Goal: Task Accomplishment & Management: Manage account settings

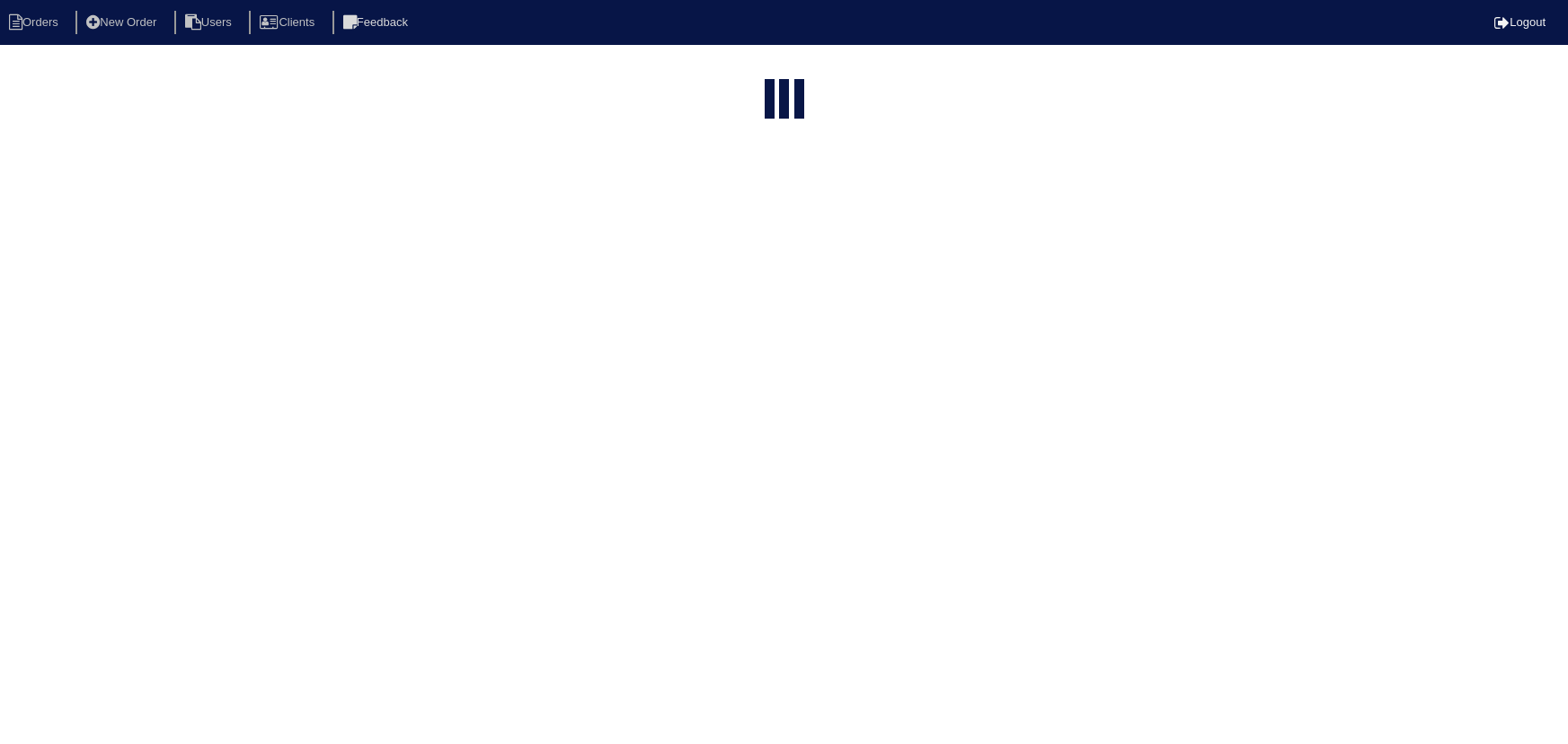
select select "15"
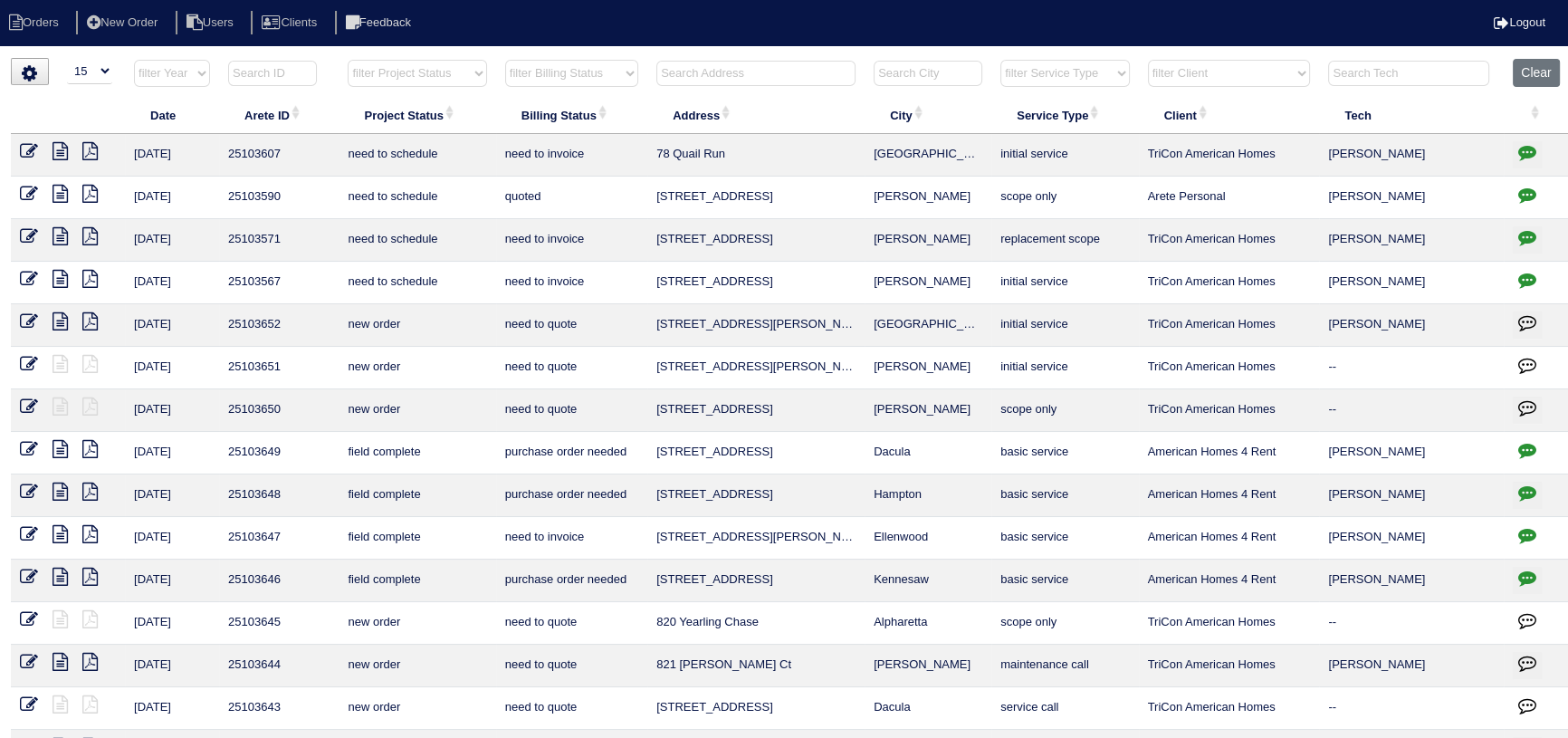
click at [414, 82] on select "filter Project Status -- Any Project Status -- new order assigned in progress f…" at bounding box center [417, 73] width 139 height 27
click at [348, 60] on select "filter Project Status -- Any Project Status -- new order assigned in progress f…" at bounding box center [417, 73] width 139 height 27
select select "assigned"
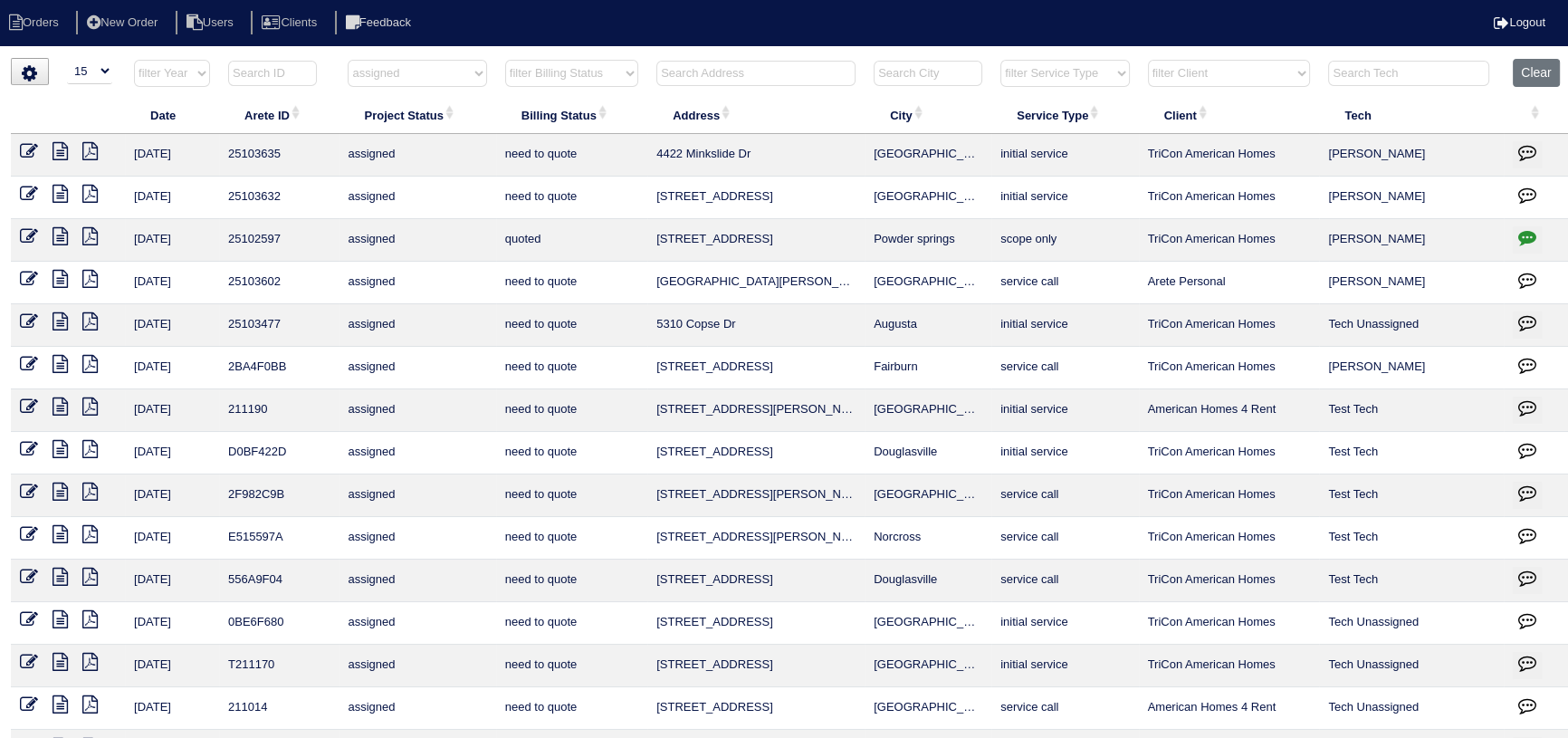
click at [1534, 235] on icon "button" at bounding box center [1527, 238] width 19 height 18
type textarea "7/22/25 - flea infestation - emailed site super that exterminator is needed bef…"
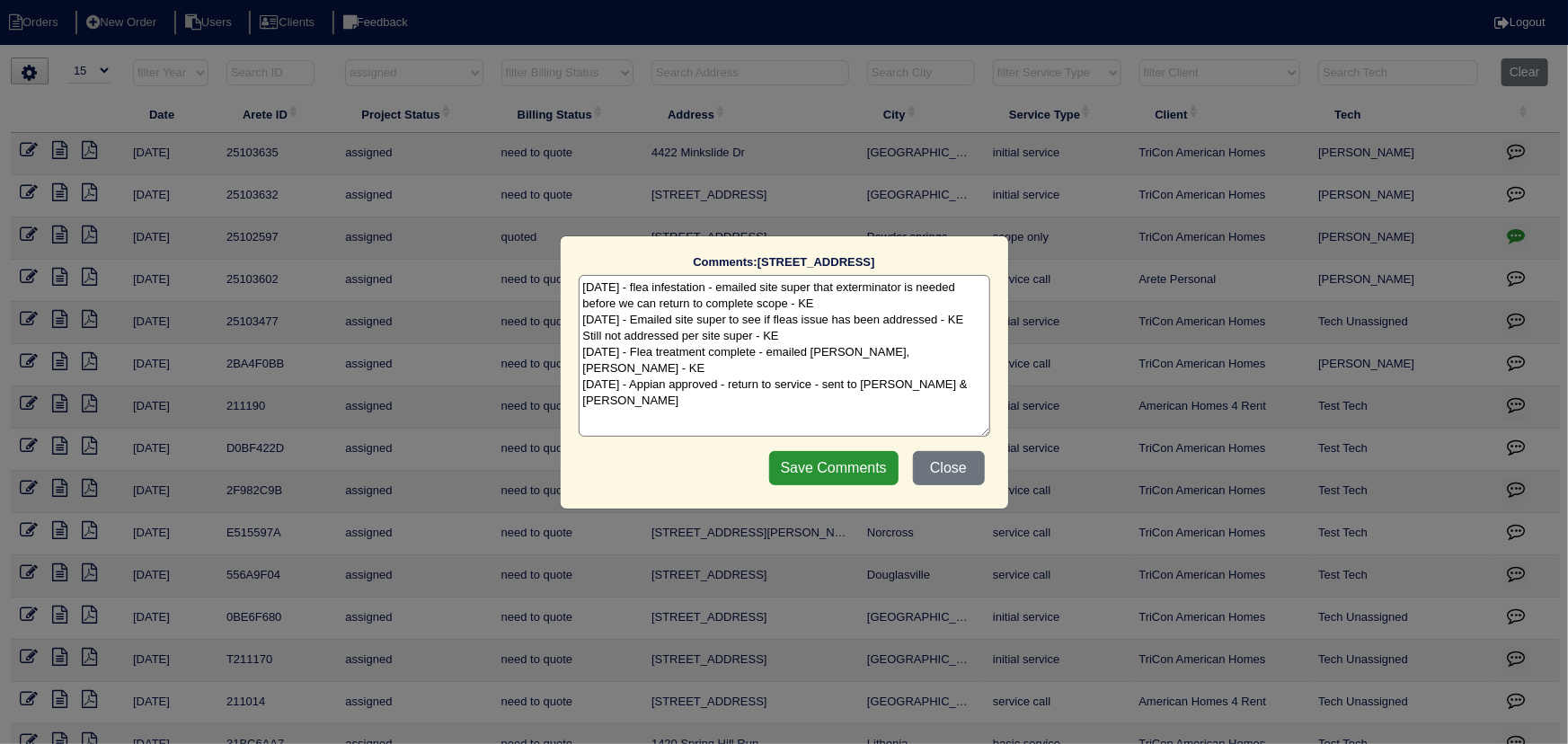
click at [1521, 232] on div "Comments: 2671 Tucson Way The comments on file have changed since you started e…" at bounding box center [784, 372] width 1568 height 744
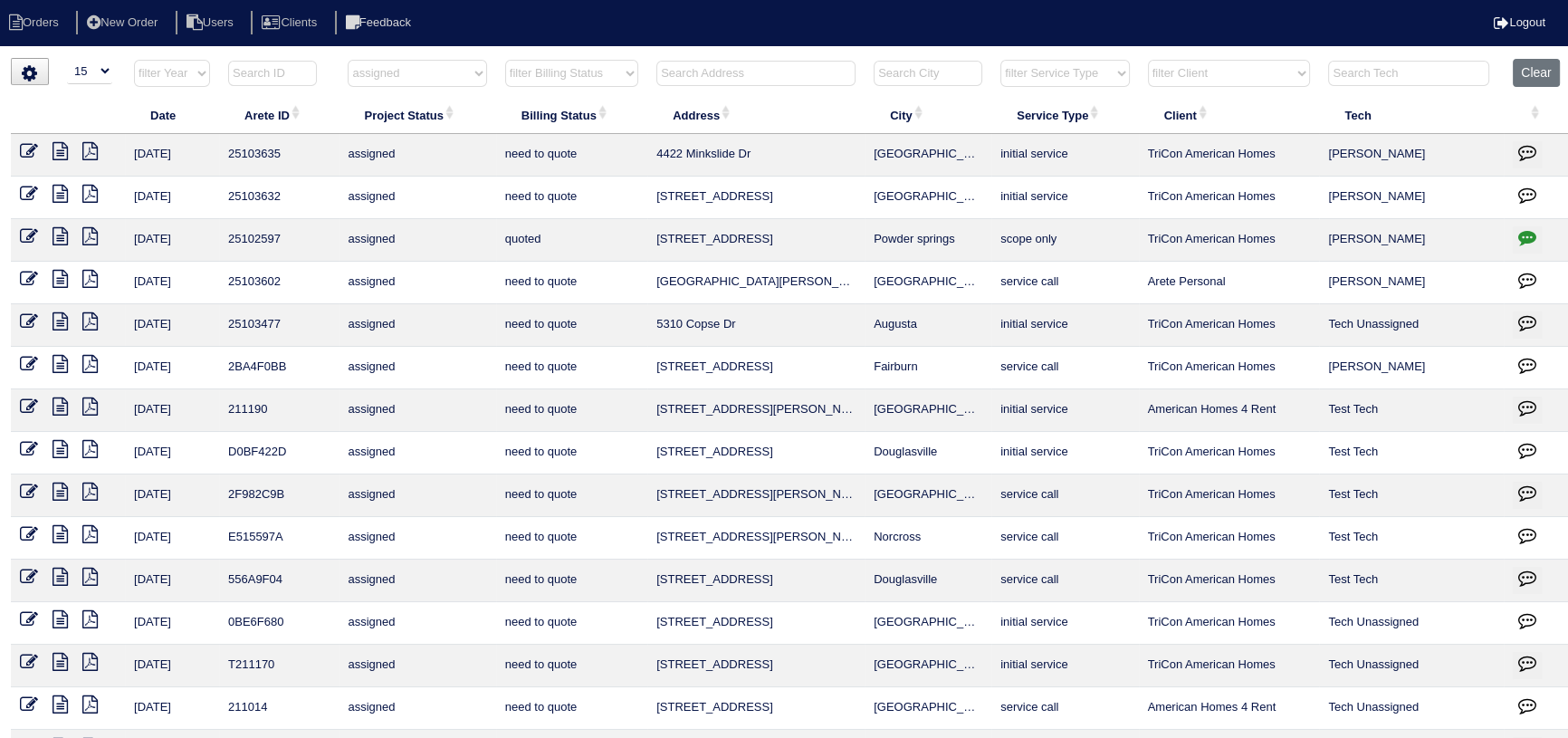
click at [57, 185] on icon at bounding box center [60, 194] width 16 height 18
drag, startPoint x: 349, startPoint y: 81, endPoint x: 388, endPoint y: 85, distance: 39.2
click at [351, 81] on select "filter Project Status -- Any Project Status -- new order assigned in progress f…" at bounding box center [417, 73] width 139 height 27
click at [348, 60] on select "filter Project Status -- Any Project Status -- new order assigned in progress f…" at bounding box center [417, 73] width 139 height 27
select select "new order"
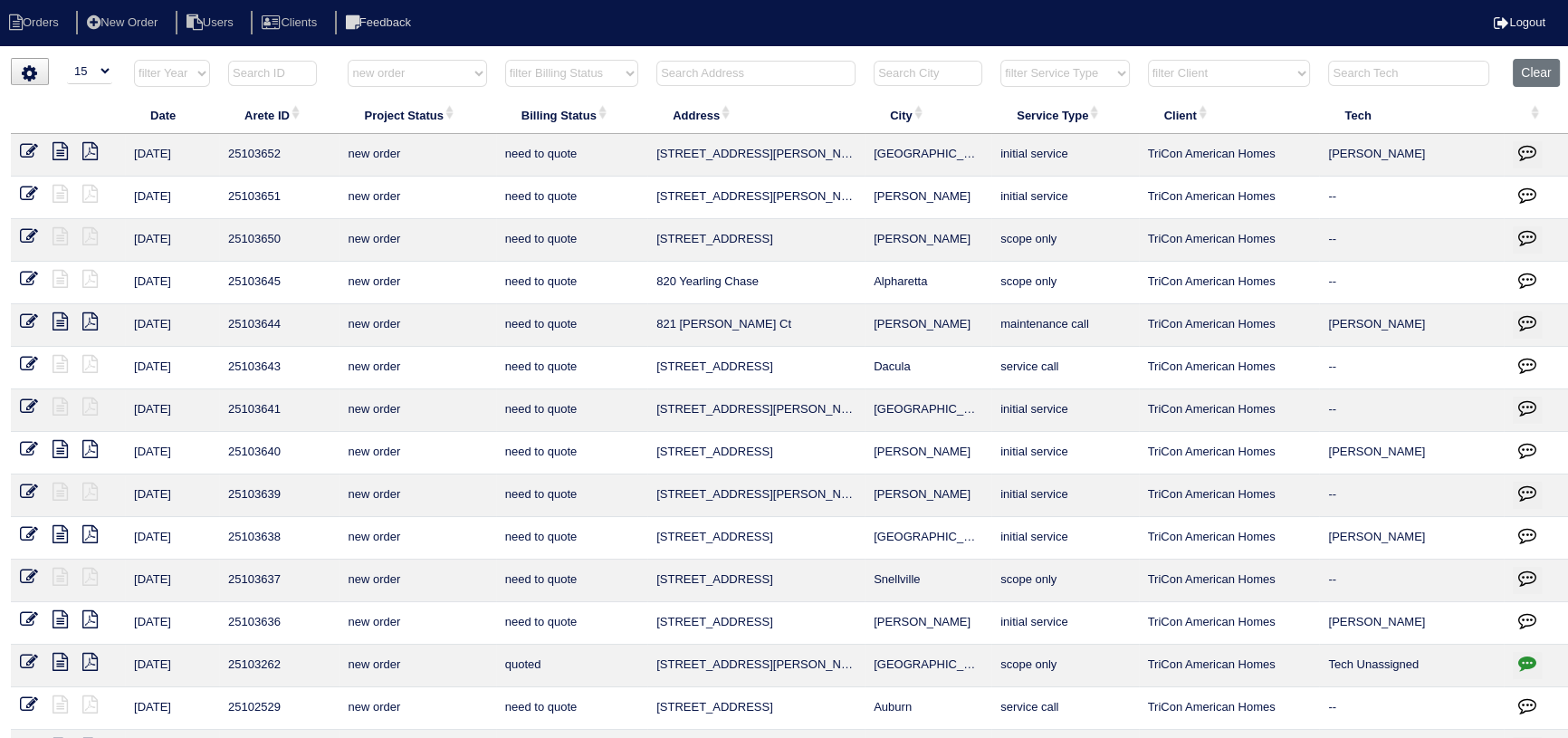
drag, startPoint x: 399, startPoint y: 70, endPoint x: 401, endPoint y: 85, distance: 15.1
click at [399, 70] on select "filter Project Status -- Any Project Status -- new order assigned in progress f…" at bounding box center [417, 73] width 139 height 27
select select
click at [348, 60] on select "filter Project Status -- Any Project Status -- new order assigned in progress f…" at bounding box center [417, 73] width 139 height 27
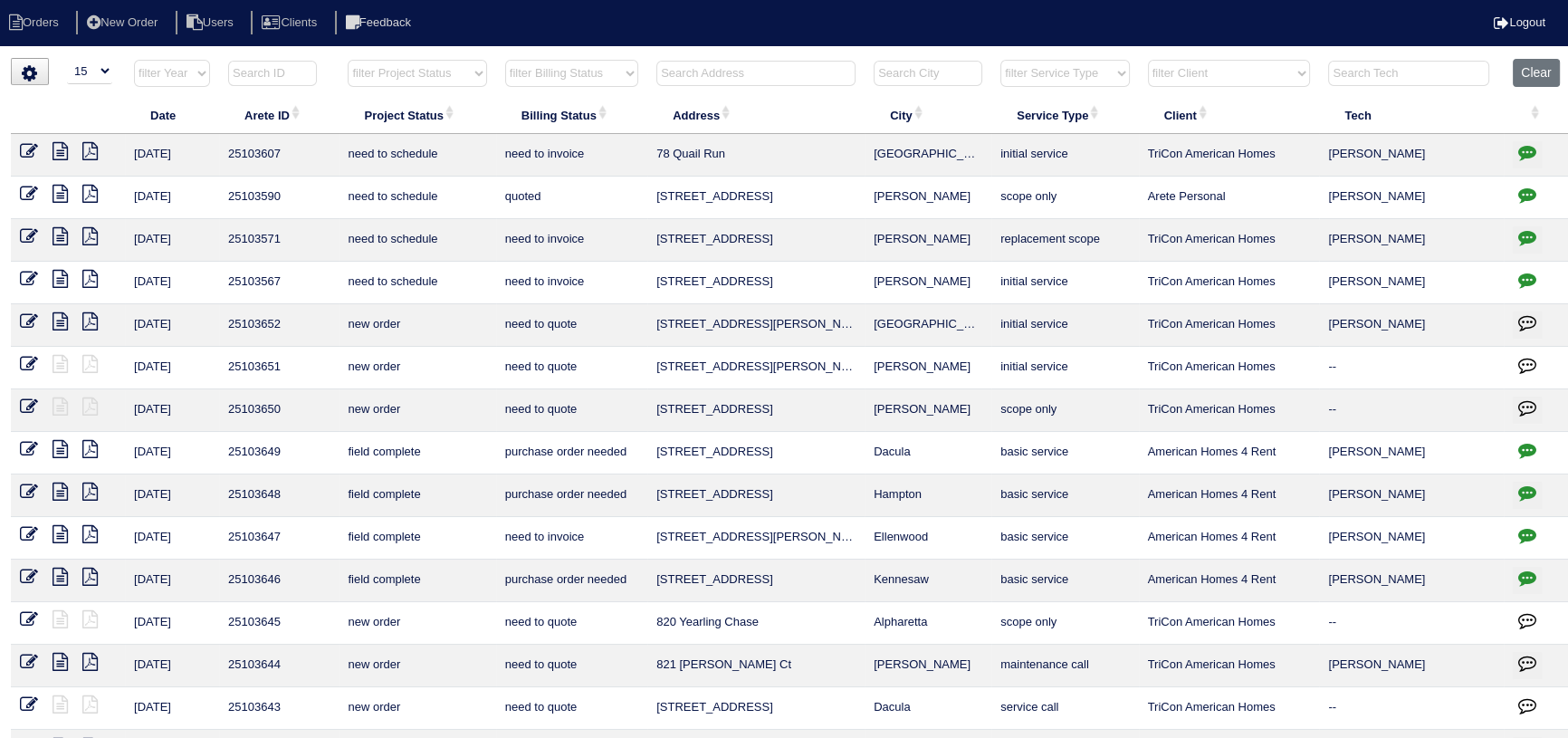
click at [865, 71] on th at bounding box center [756, 78] width 217 height 37
click at [841, 64] on input "text" at bounding box center [756, 73] width 199 height 25
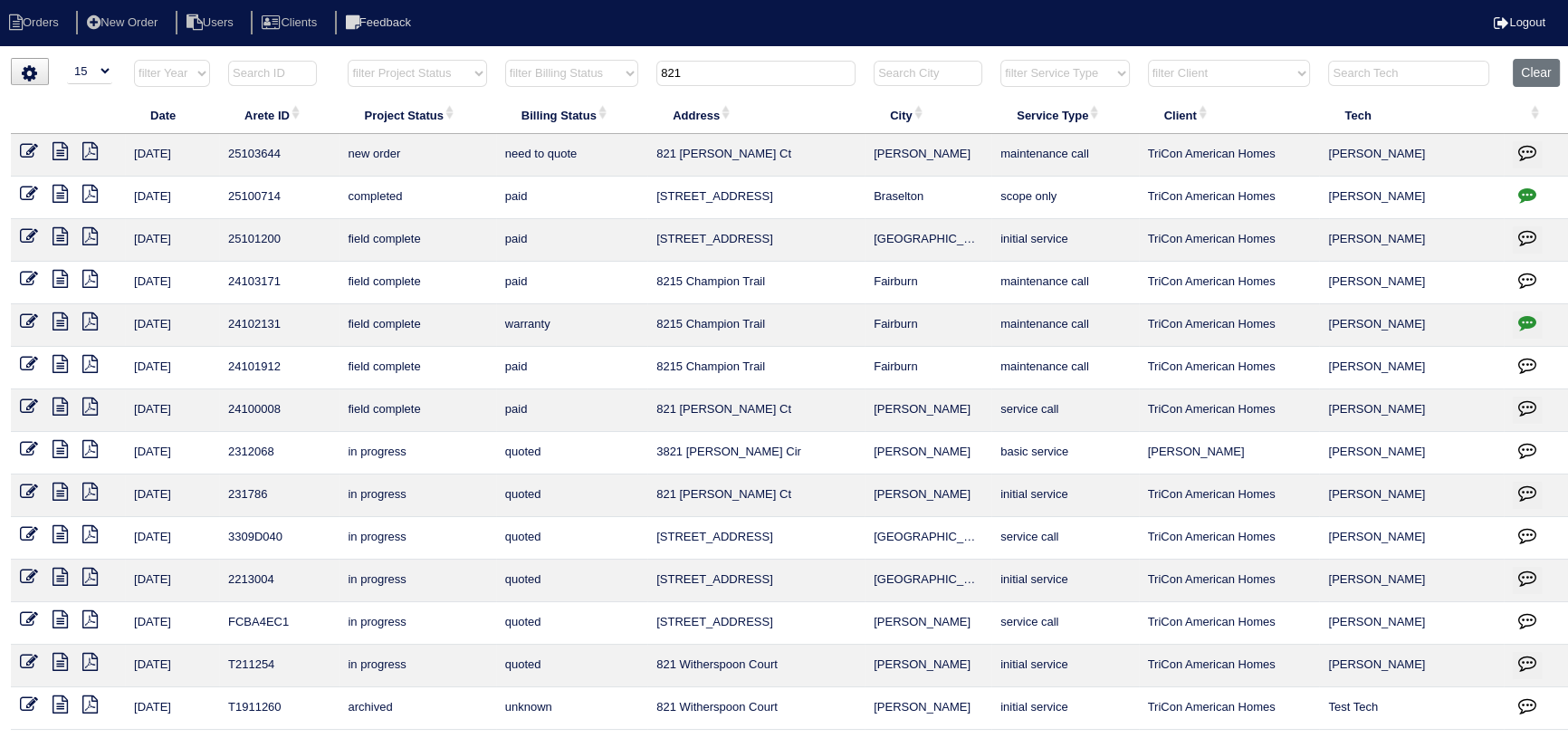
type input "821"
drag, startPoint x: 978, startPoint y: 160, endPoint x: 654, endPoint y: 158, distance: 324.0
click at [651, 158] on tr "10/2/25 25103644 new order need to quote 821 Witherspoon Ct McDonough maintenan…" at bounding box center [791, 155] width 1561 height 43
copy tr "821 Witherspoon Ct McDonough"
drag, startPoint x: 1535, startPoint y: 67, endPoint x: 1524, endPoint y: 70, distance: 11.4
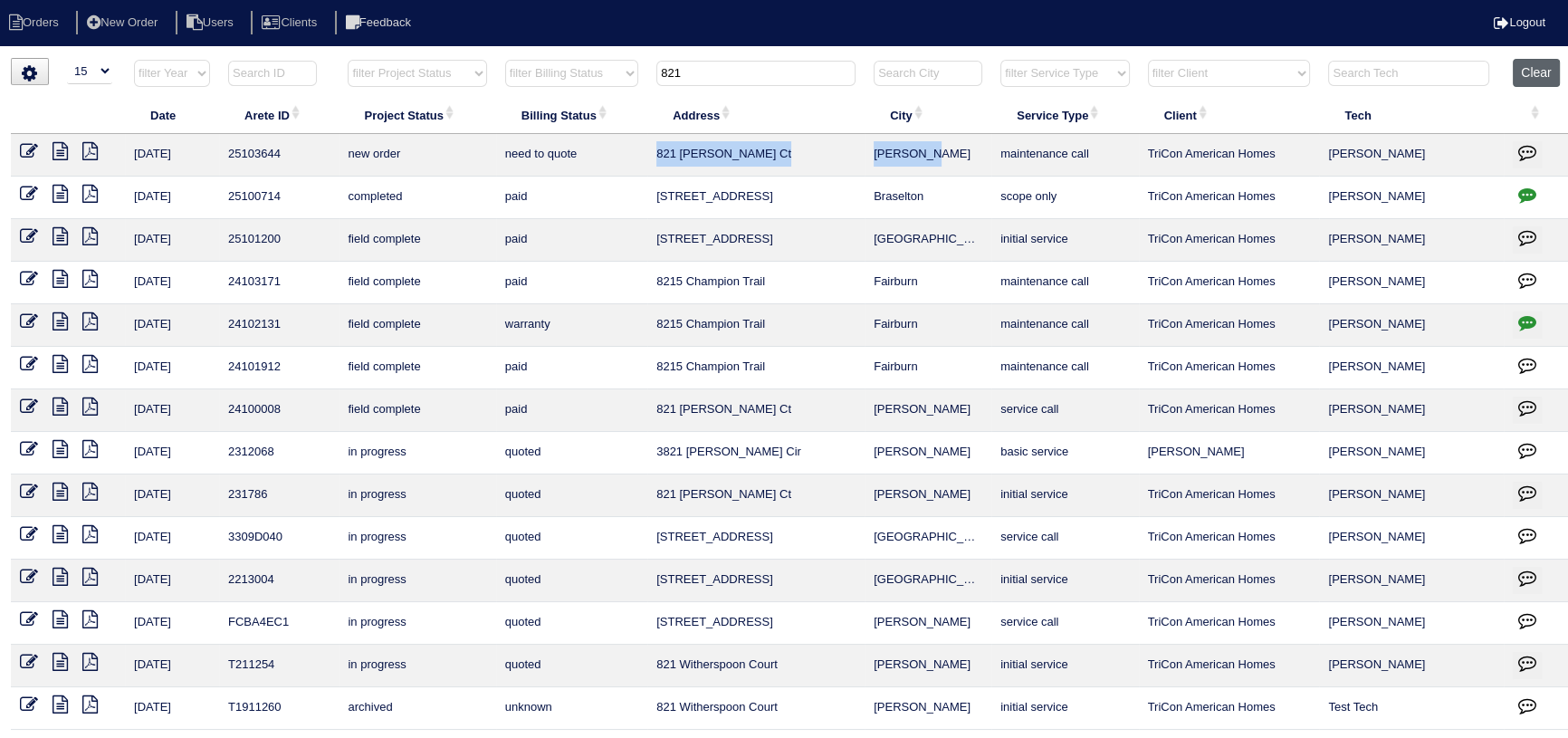
click at [1535, 67] on button "Clear" at bounding box center [1537, 73] width 46 height 28
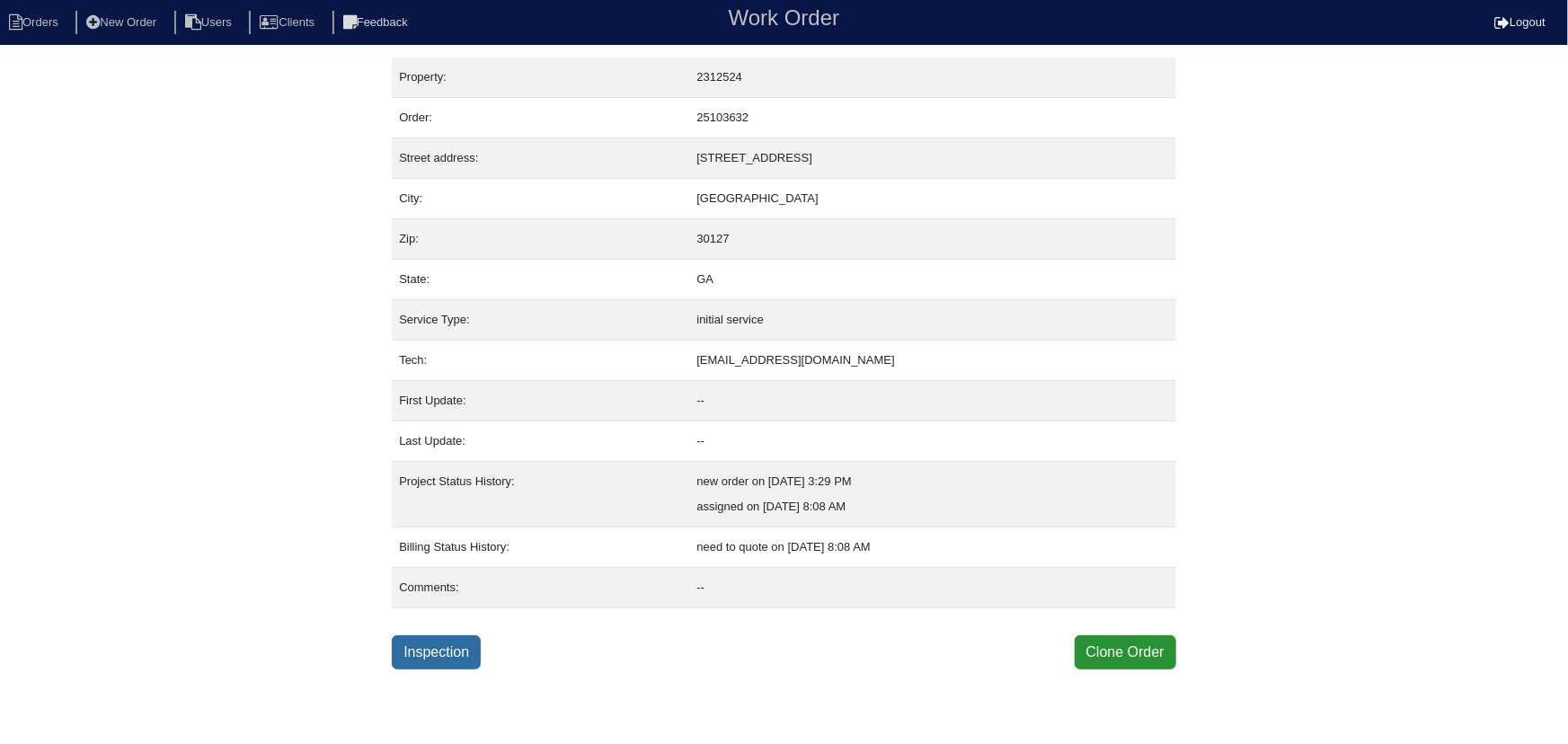
click at [478, 658] on link "Inspection" at bounding box center [436, 652] width 89 height 34
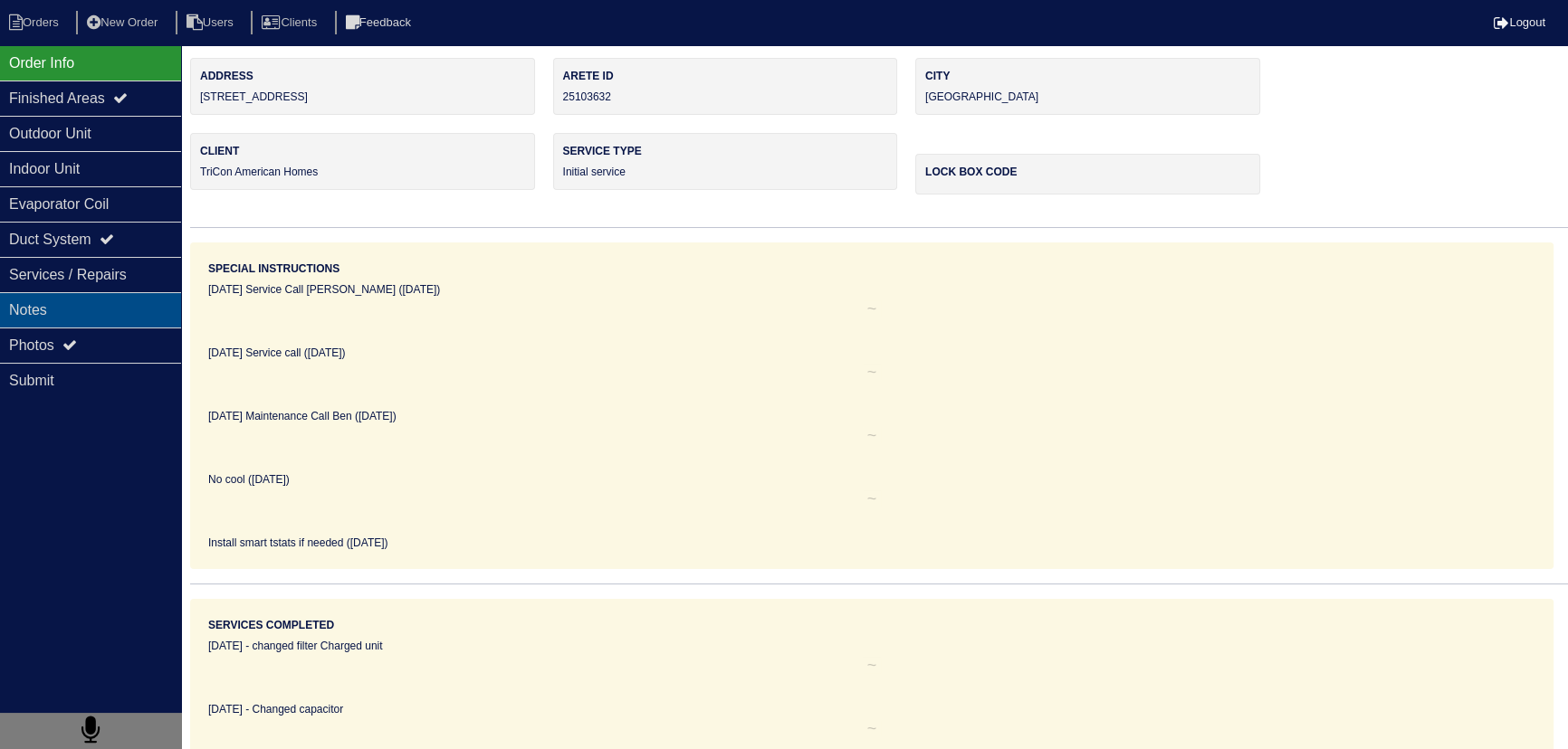
click at [113, 284] on div "Services / Repairs" at bounding box center [91, 275] width 181 height 35
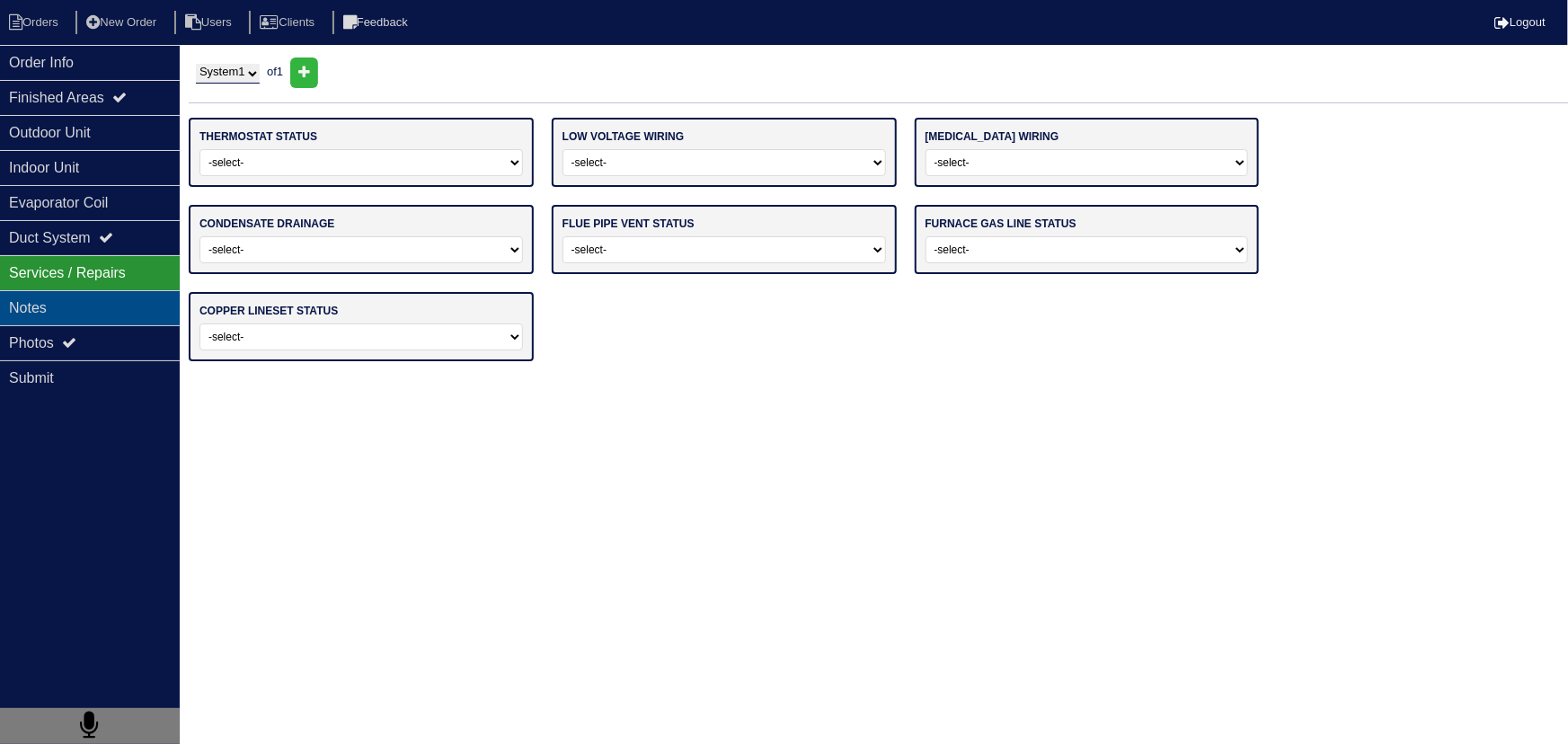
click at [97, 299] on div "Notes" at bounding box center [90, 308] width 180 height 35
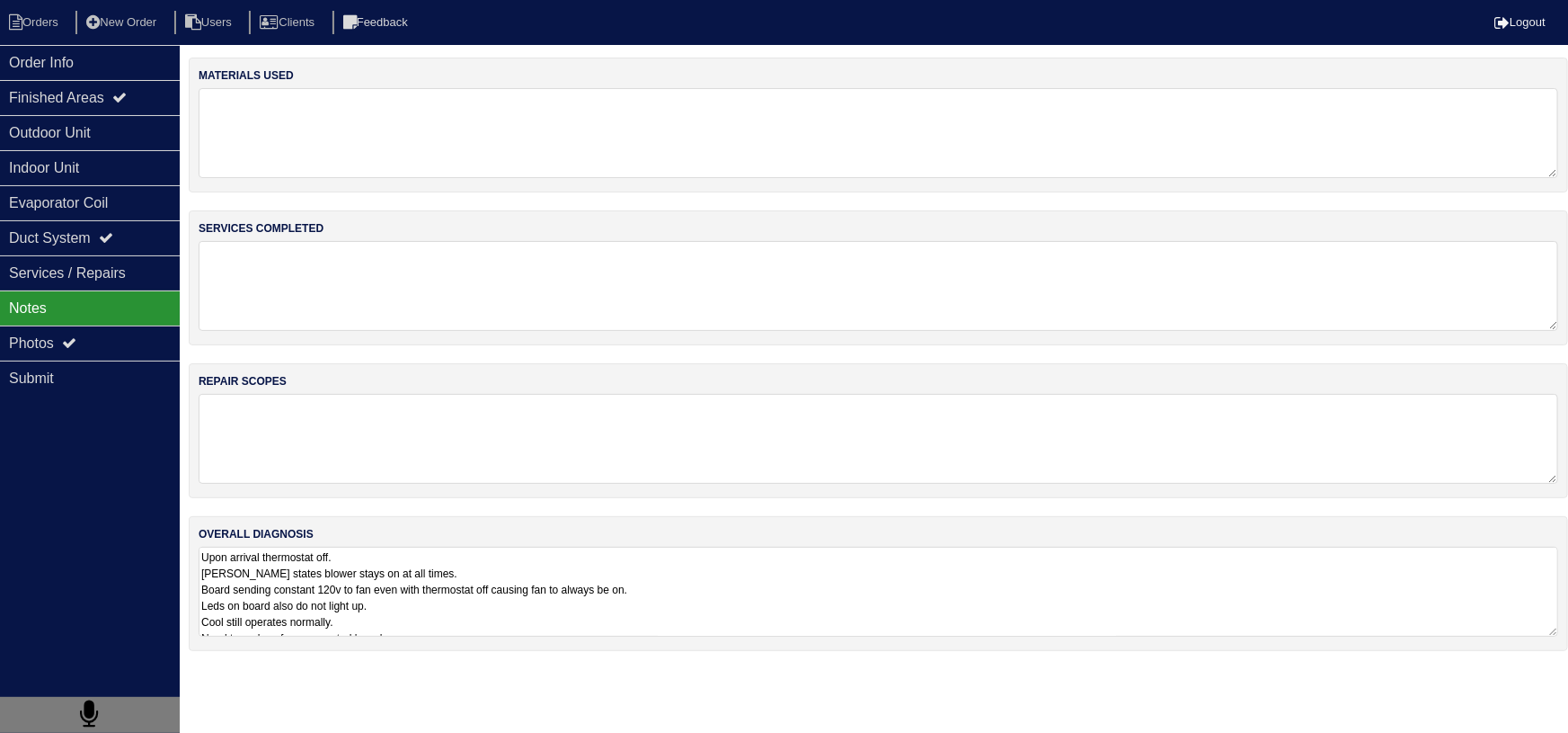
click at [344, 592] on textarea "Upon arrival thermostat off. Tenant states blower stays on at all times. Board …" at bounding box center [878, 592] width 1360 height 90
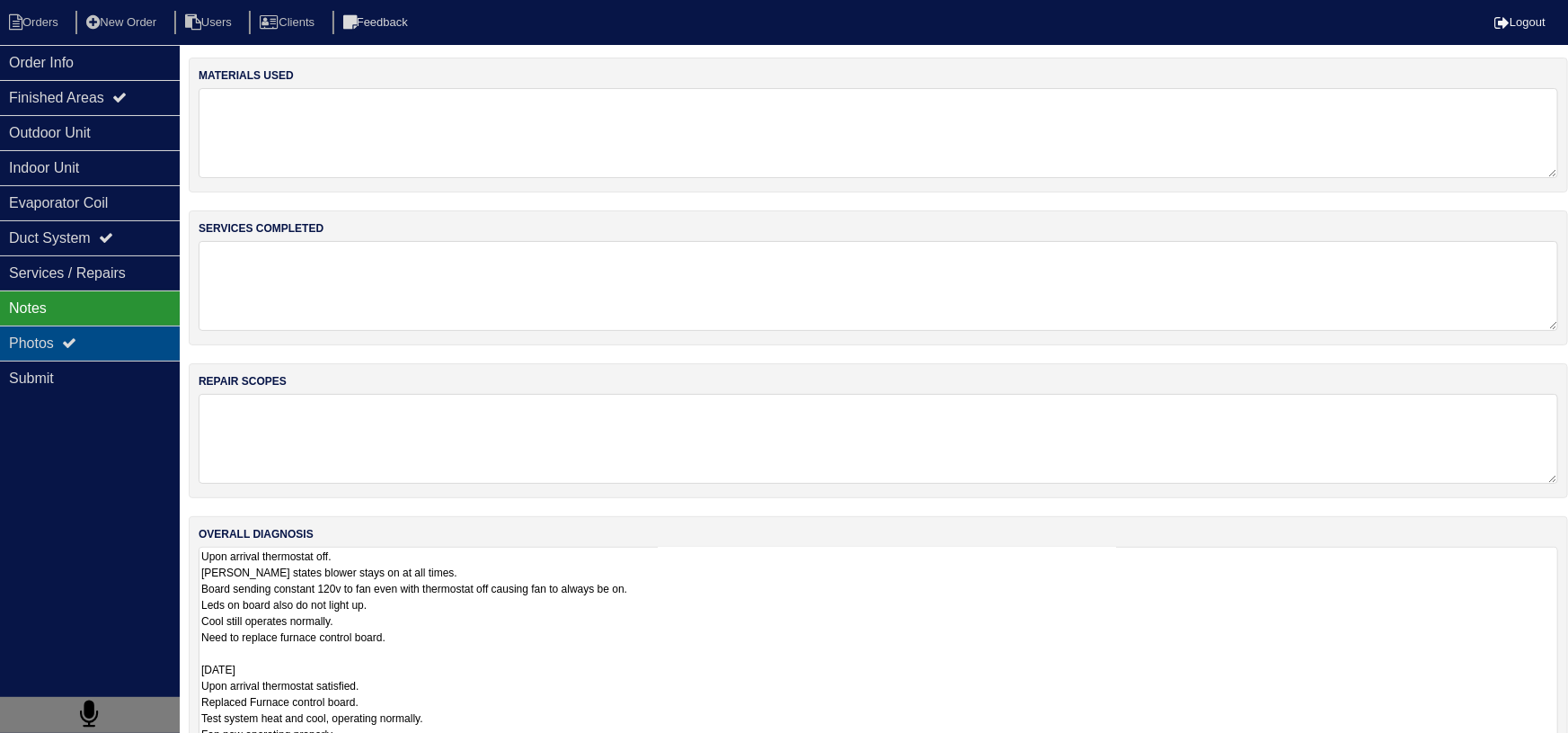
click at [108, 329] on div "Photos" at bounding box center [90, 343] width 180 height 35
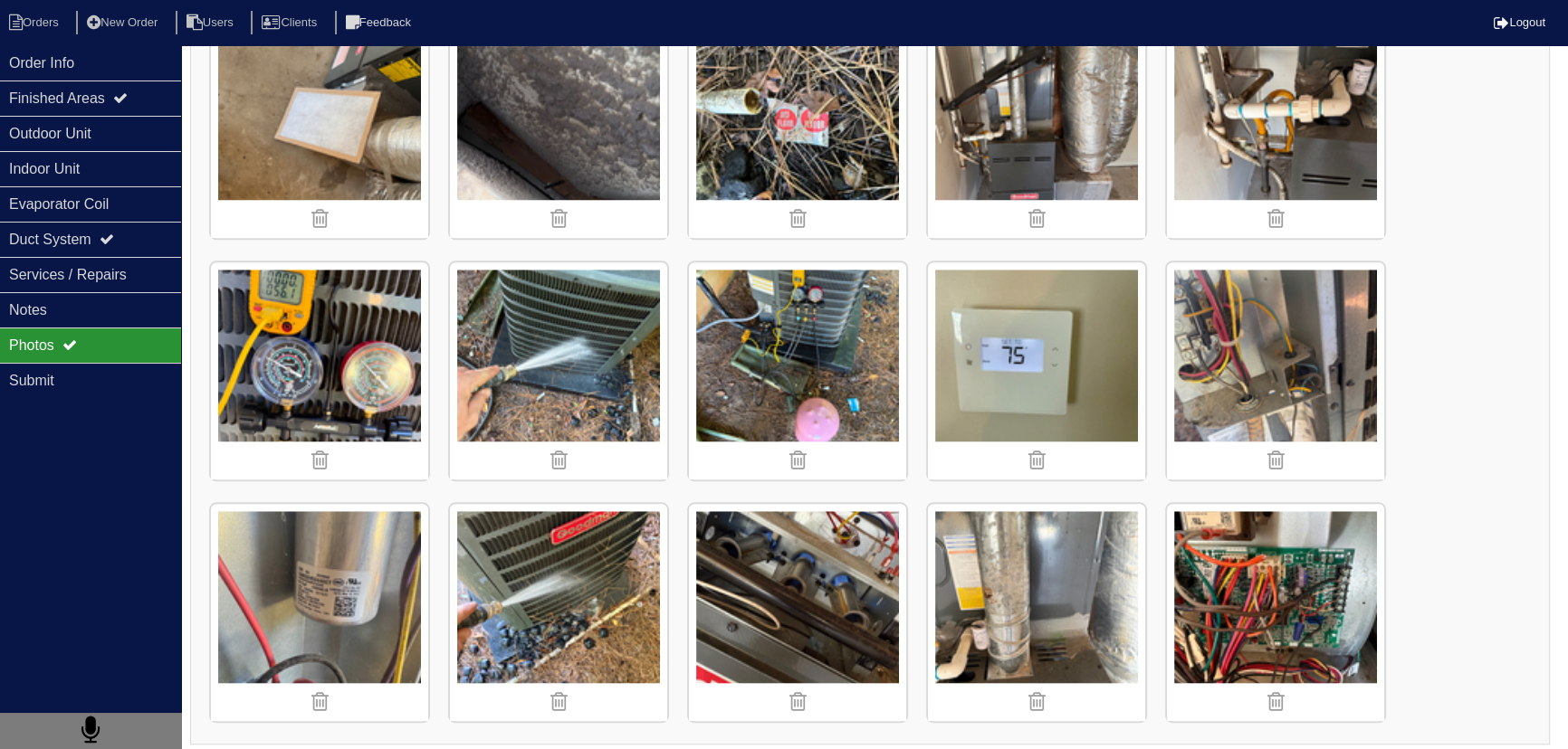
scroll to position [2009, 0]
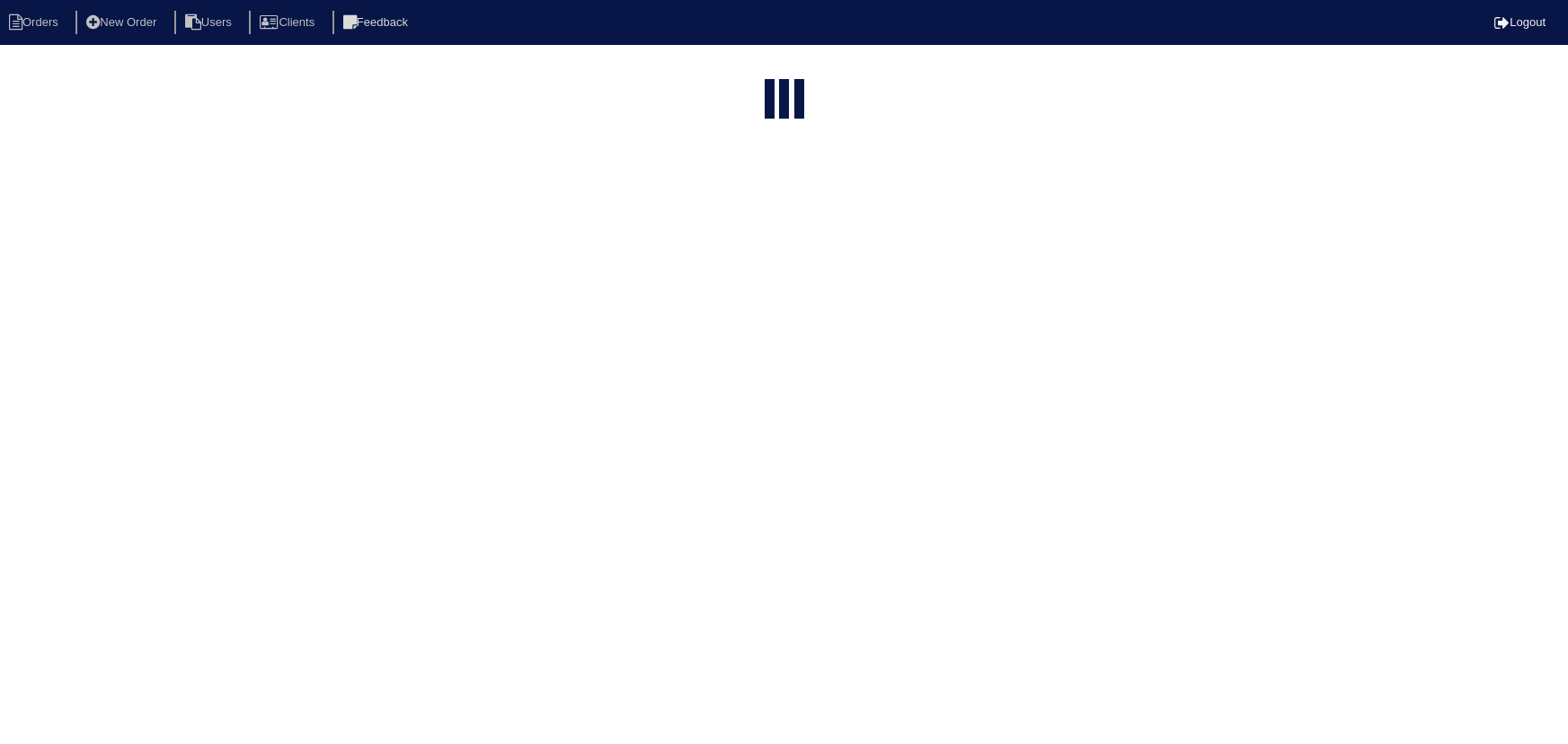
select select "15"
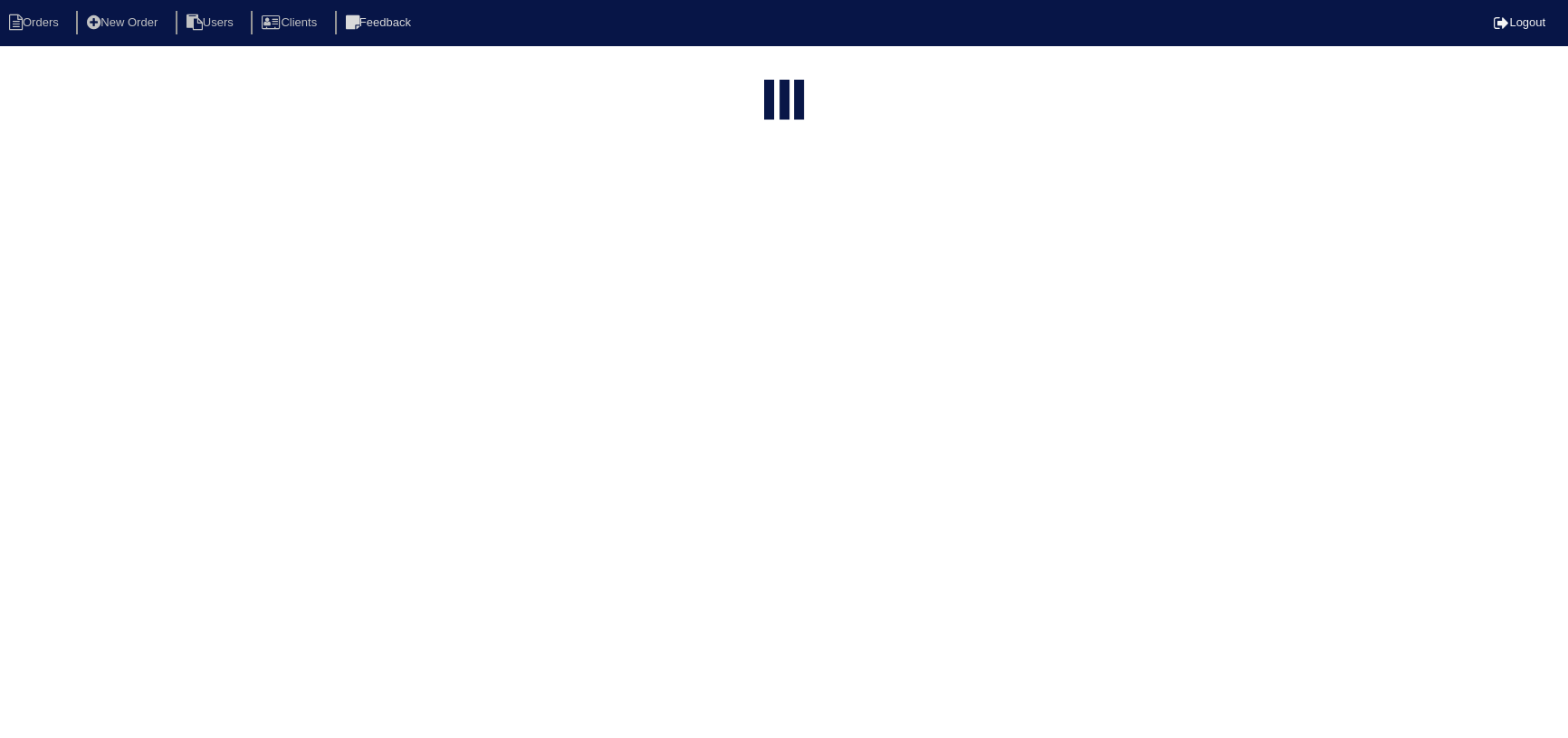
click at [434, 75] on html "Orders New Order Users Clients Feedback Logout Orders New Order Users Clients M…" at bounding box center [784, 487] width 1568 height 975
drag, startPoint x: 0, startPoint y: 0, endPoint x: 434, endPoint y: 75, distance: 440.4
click at [434, 75] on select "filter Project Status -- Any Project Status -- new order assigned in progress f…" at bounding box center [417, 73] width 139 height 27
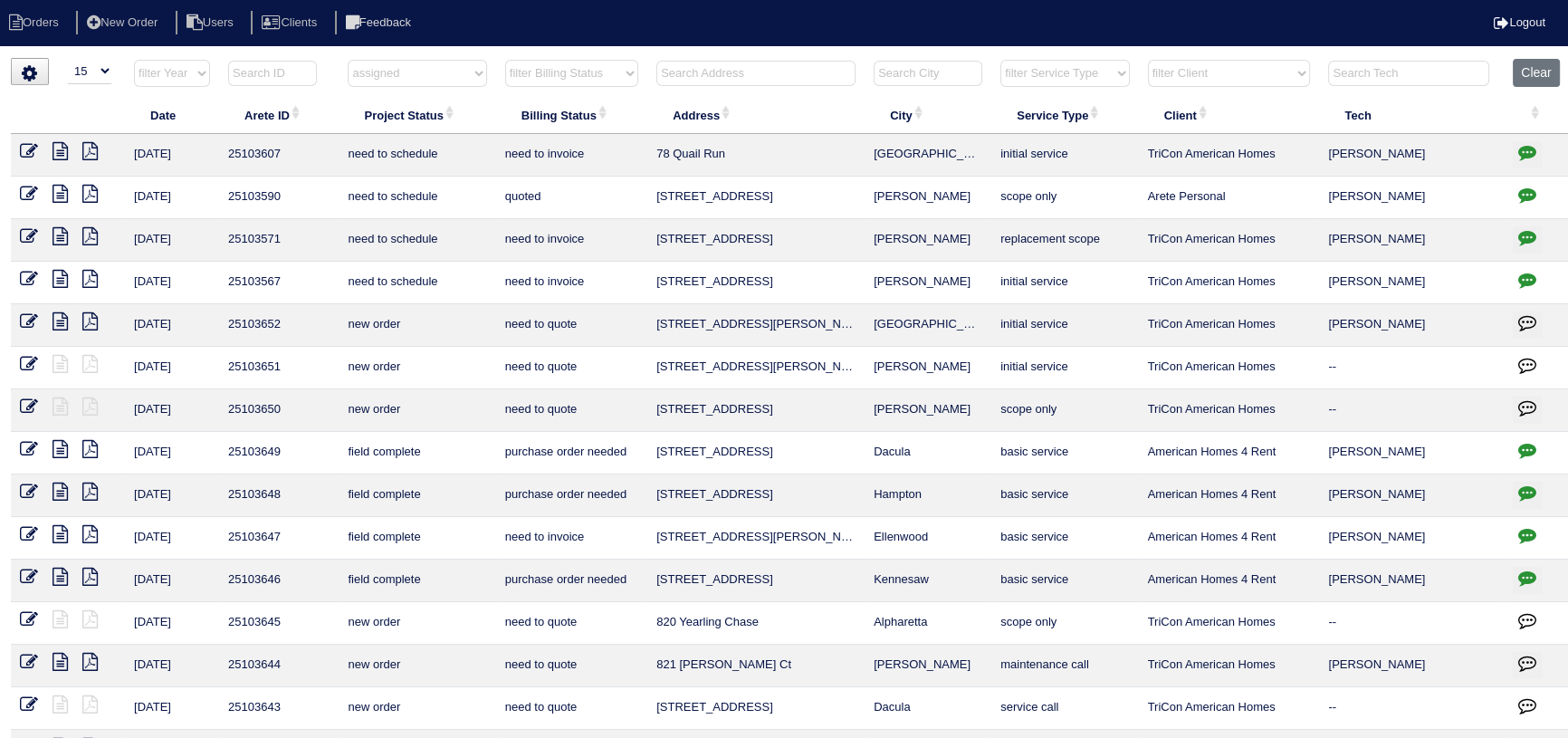
click at [348, 60] on select "filter Project Status -- Any Project Status -- new order assigned in progress f…" at bounding box center [417, 73] width 139 height 27
select select "assigned"
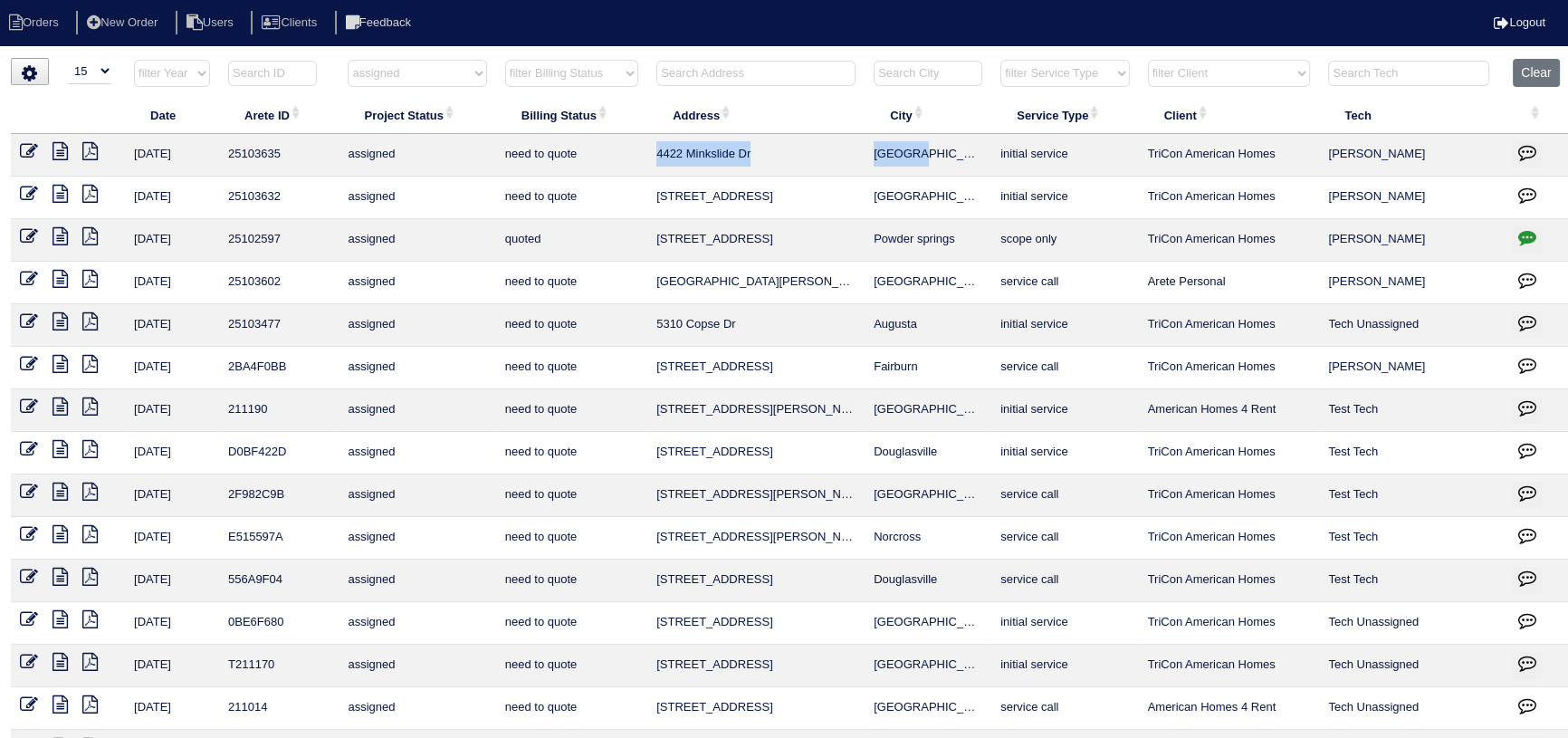
drag, startPoint x: 722, startPoint y: 158, endPoint x: 660, endPoint y: 157, distance: 62.0
click at [660, 157] on tr "[DATE] 25103635 assigned need to quote 4422 Minkslide Dr Atlanta initial servic…" at bounding box center [791, 155] width 1561 height 43
copy tr "4422 Minkslide Dr [PERSON_NAME]"
click at [443, 72] on select "filter Project Status -- Any Project Status -- new order assigned in progress f…" at bounding box center [417, 73] width 139 height 27
select select
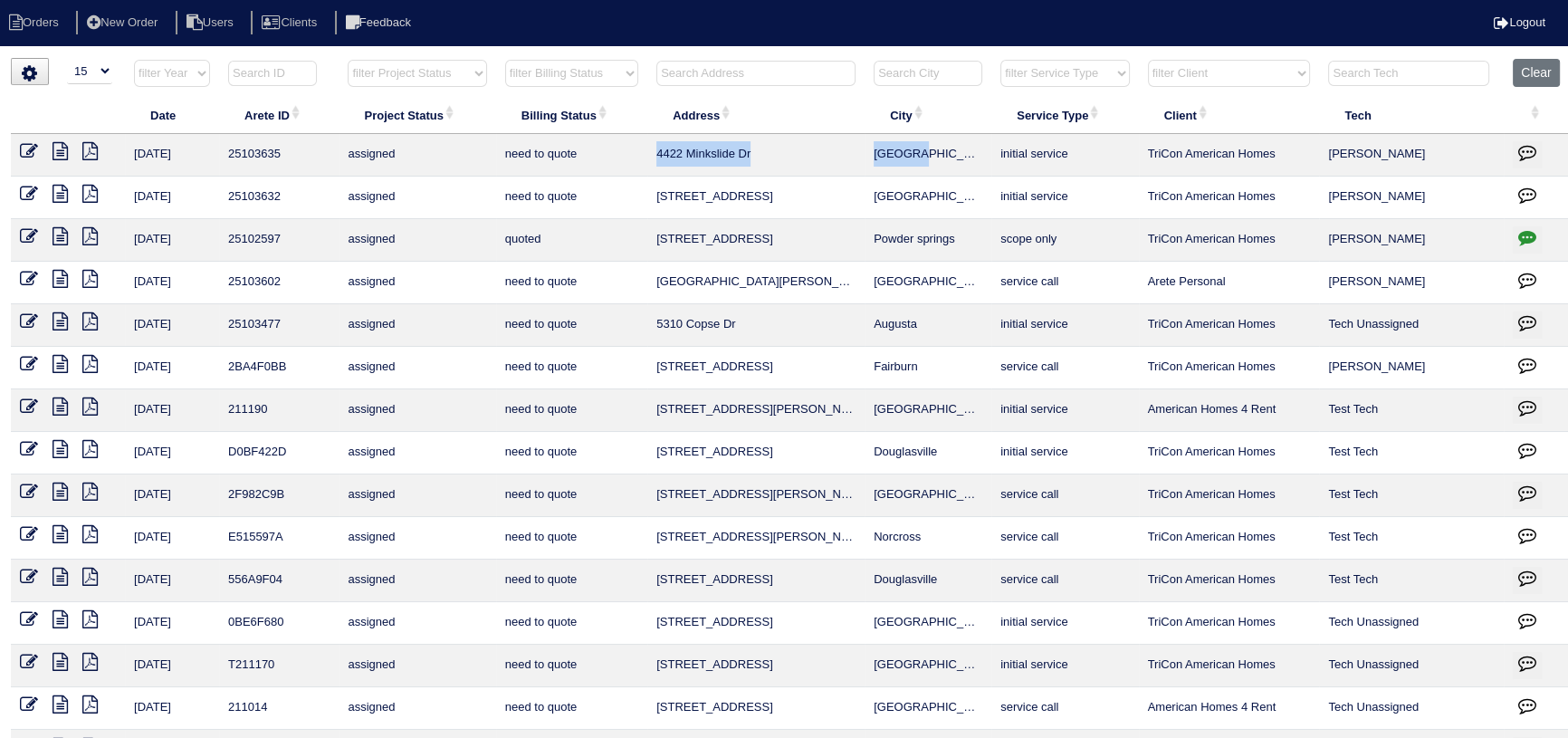
click at [348, 60] on select "filter Project Status -- Any Project Status -- new order assigned in progress f…" at bounding box center [417, 73] width 139 height 27
click at [982, 71] on input "text" at bounding box center [928, 73] width 108 height 25
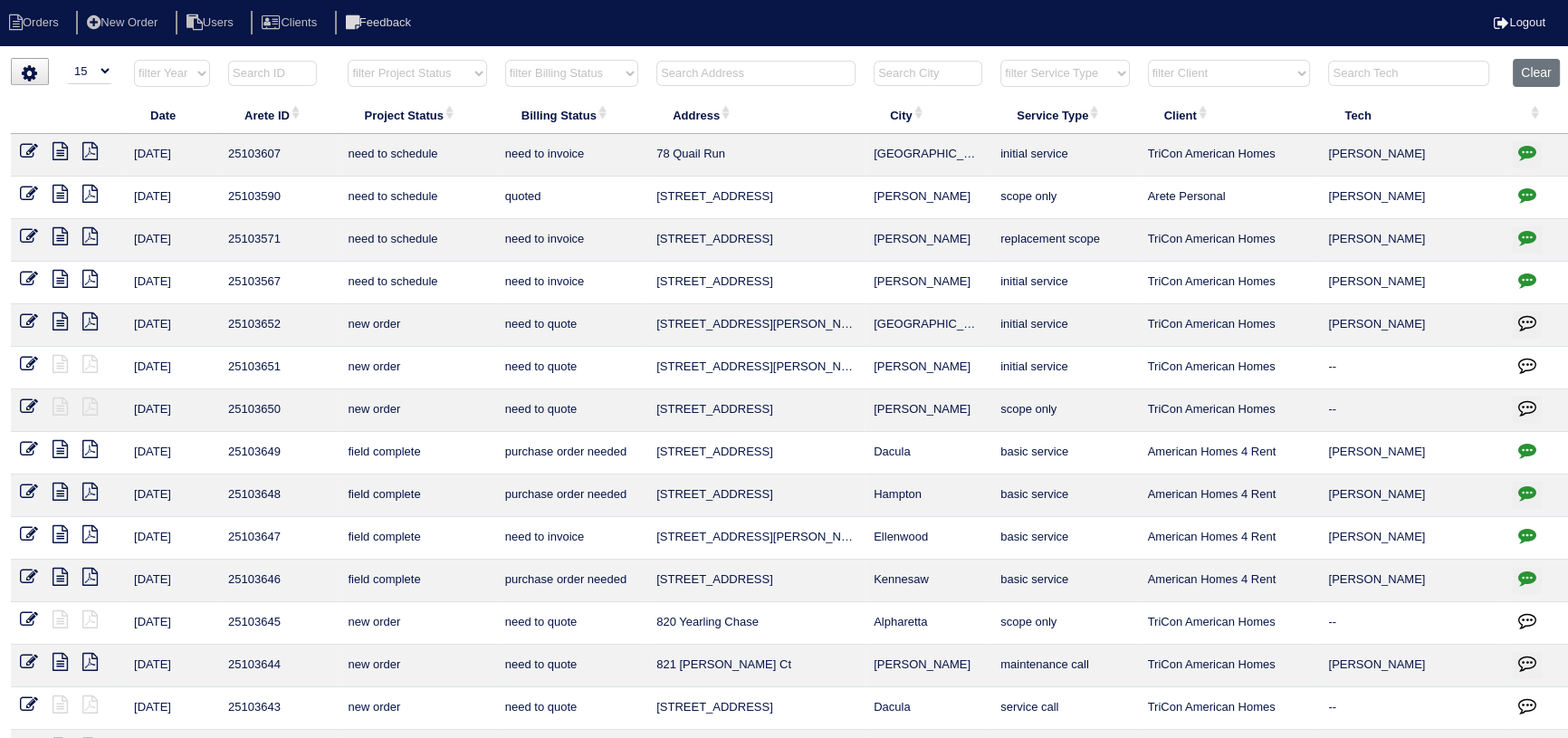
click at [1045, 72] on select "filter Service Type -- Any Service Type -- initial service basic service mainte…" at bounding box center [1065, 73] width 129 height 27
click at [1002, 60] on select "filter Service Type -- Any Service Type -- initial service basic service mainte…" at bounding box center [1065, 73] width 129 height 27
select select "maintenance call"
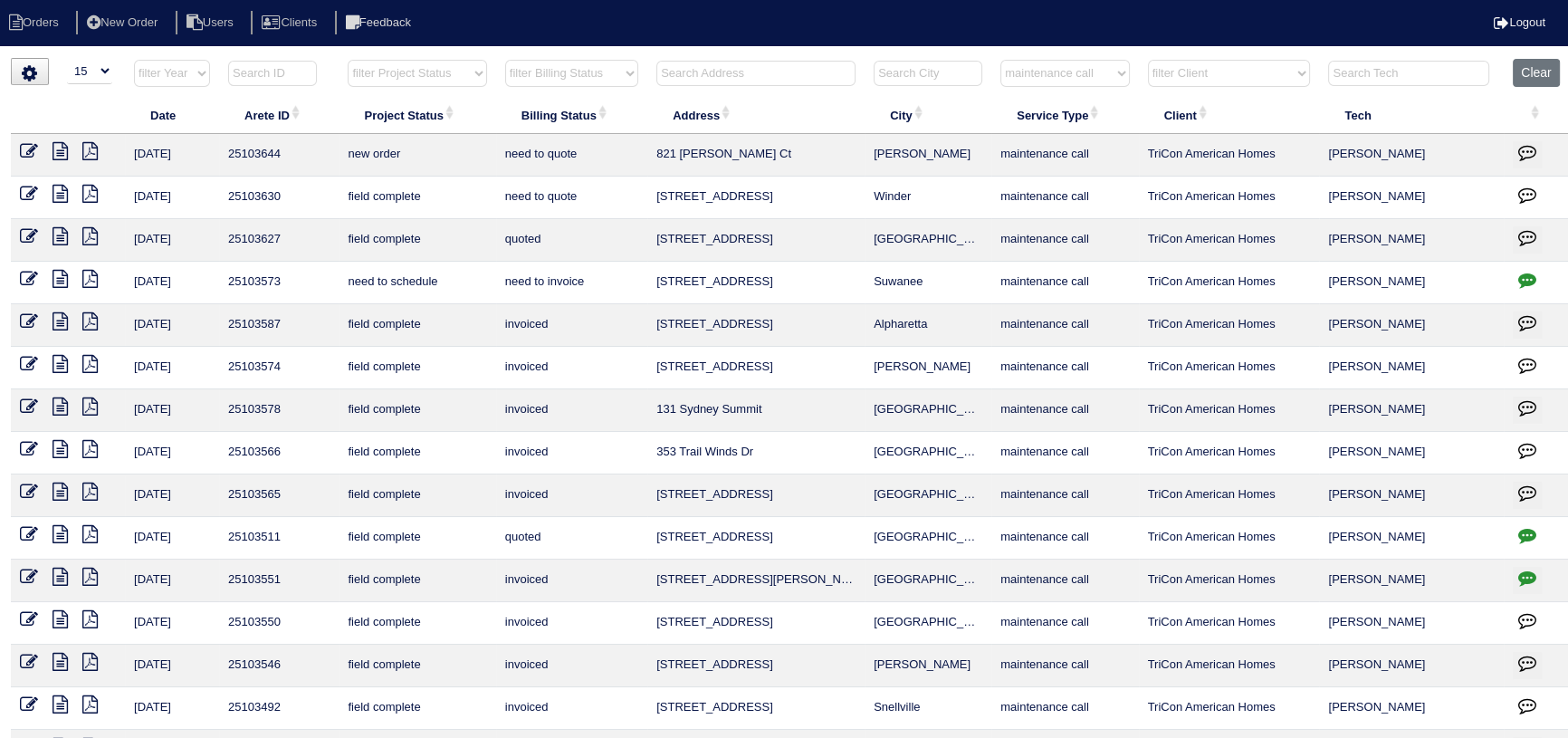
click at [61, 194] on icon at bounding box center [60, 194] width 16 height 18
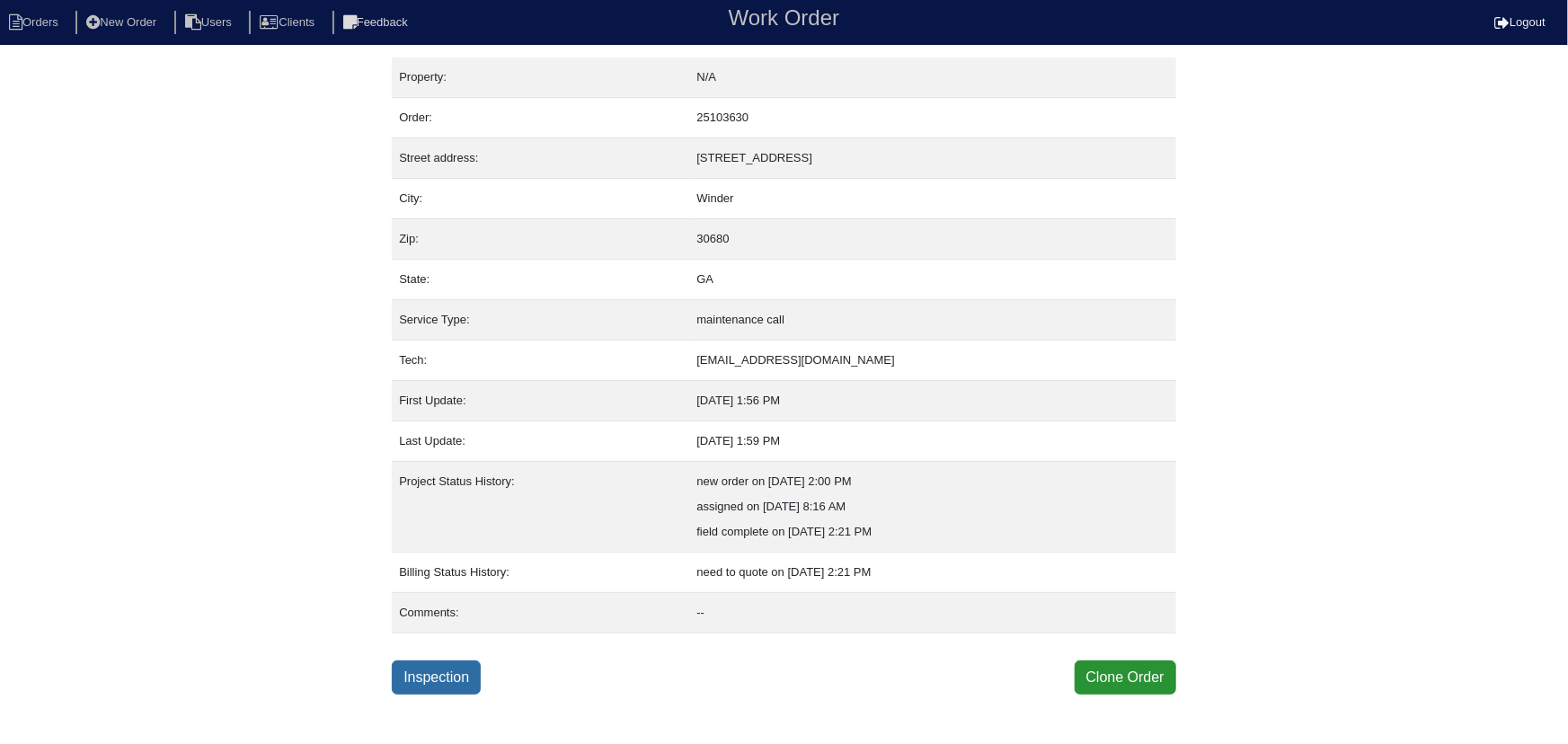
click at [442, 662] on link "Inspection" at bounding box center [436, 677] width 89 height 34
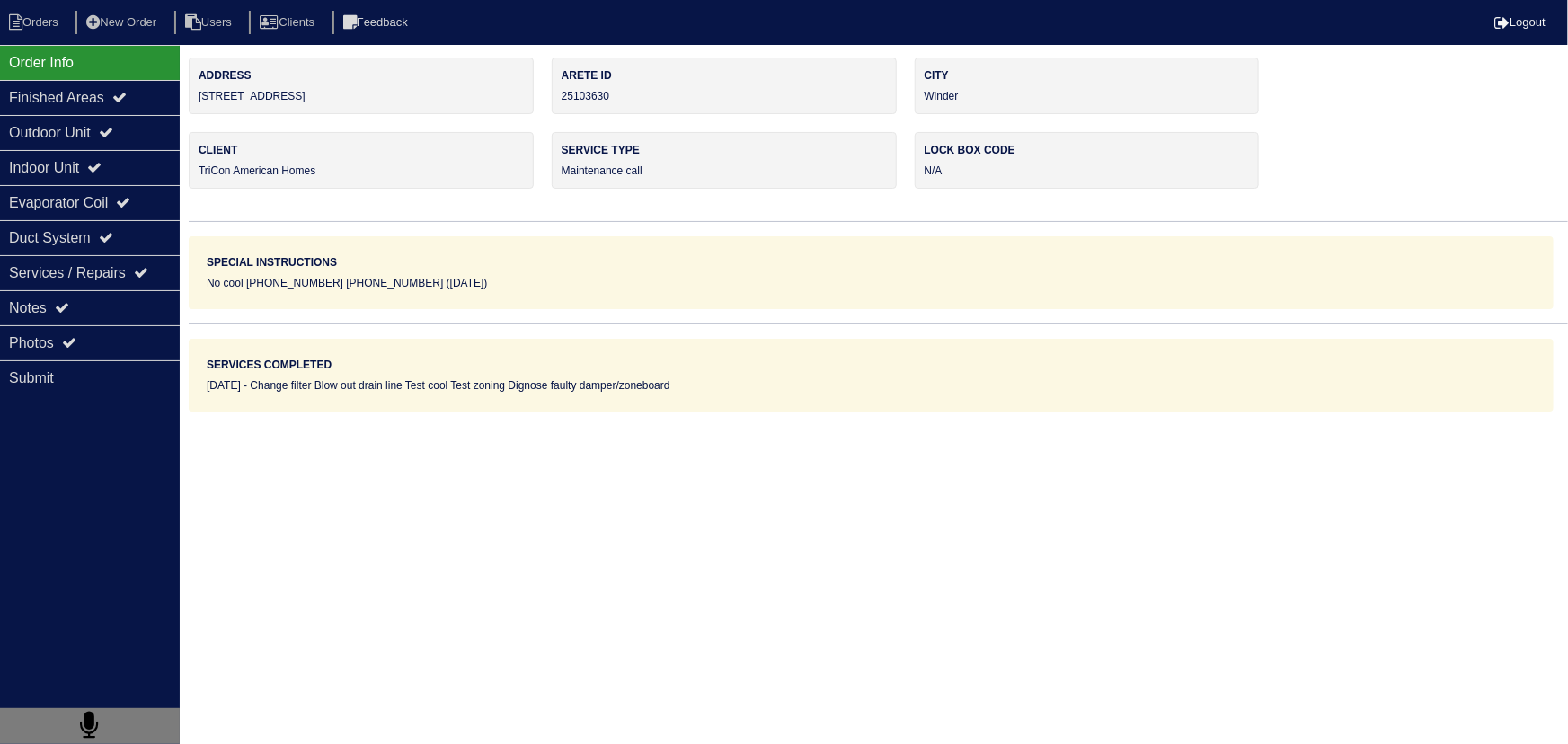
click at [120, 306] on div "Notes" at bounding box center [90, 308] width 180 height 35
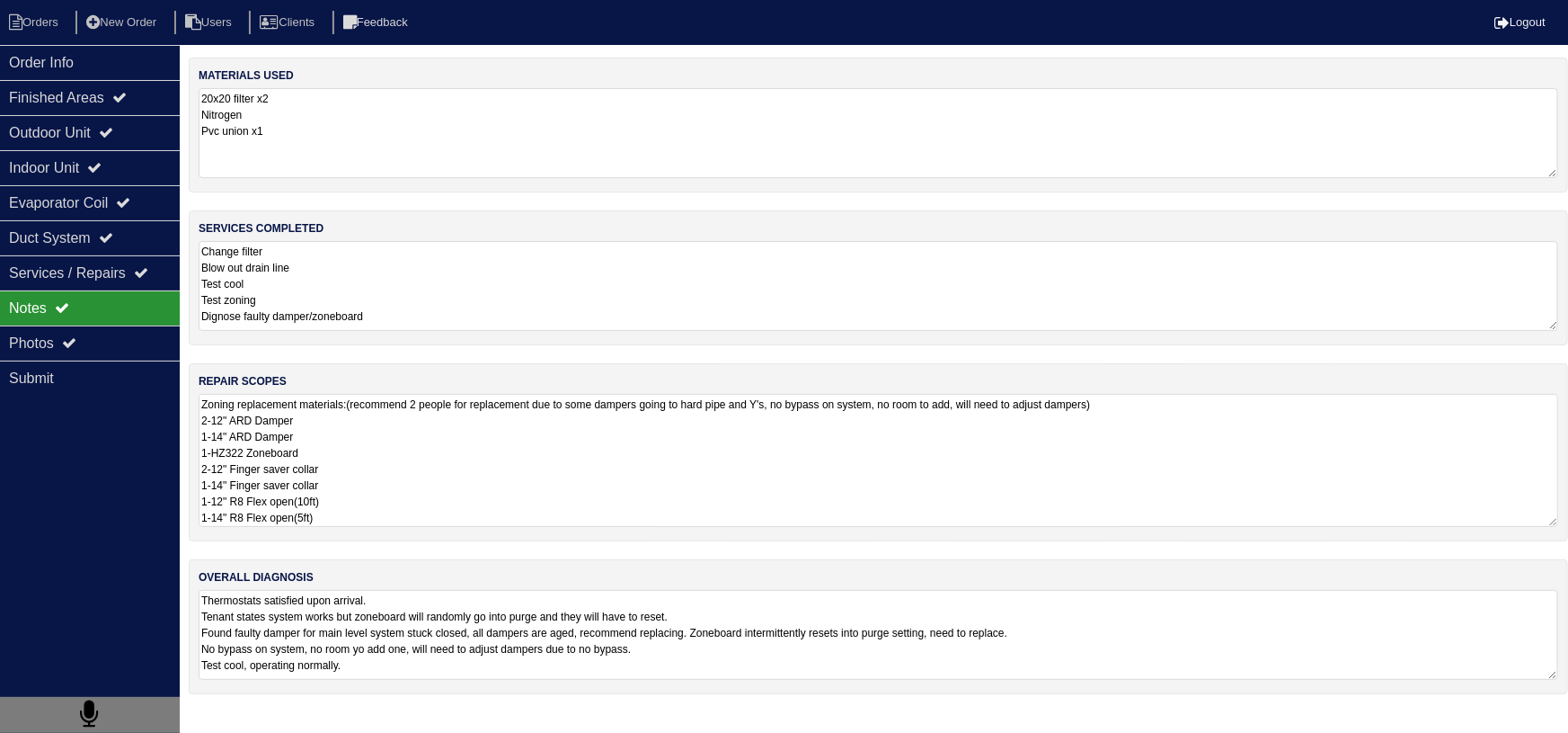
click at [324, 420] on textarea "Zoning replacement materials:(recommend 2 people for replacement due to some da…" at bounding box center [878, 460] width 1360 height 133
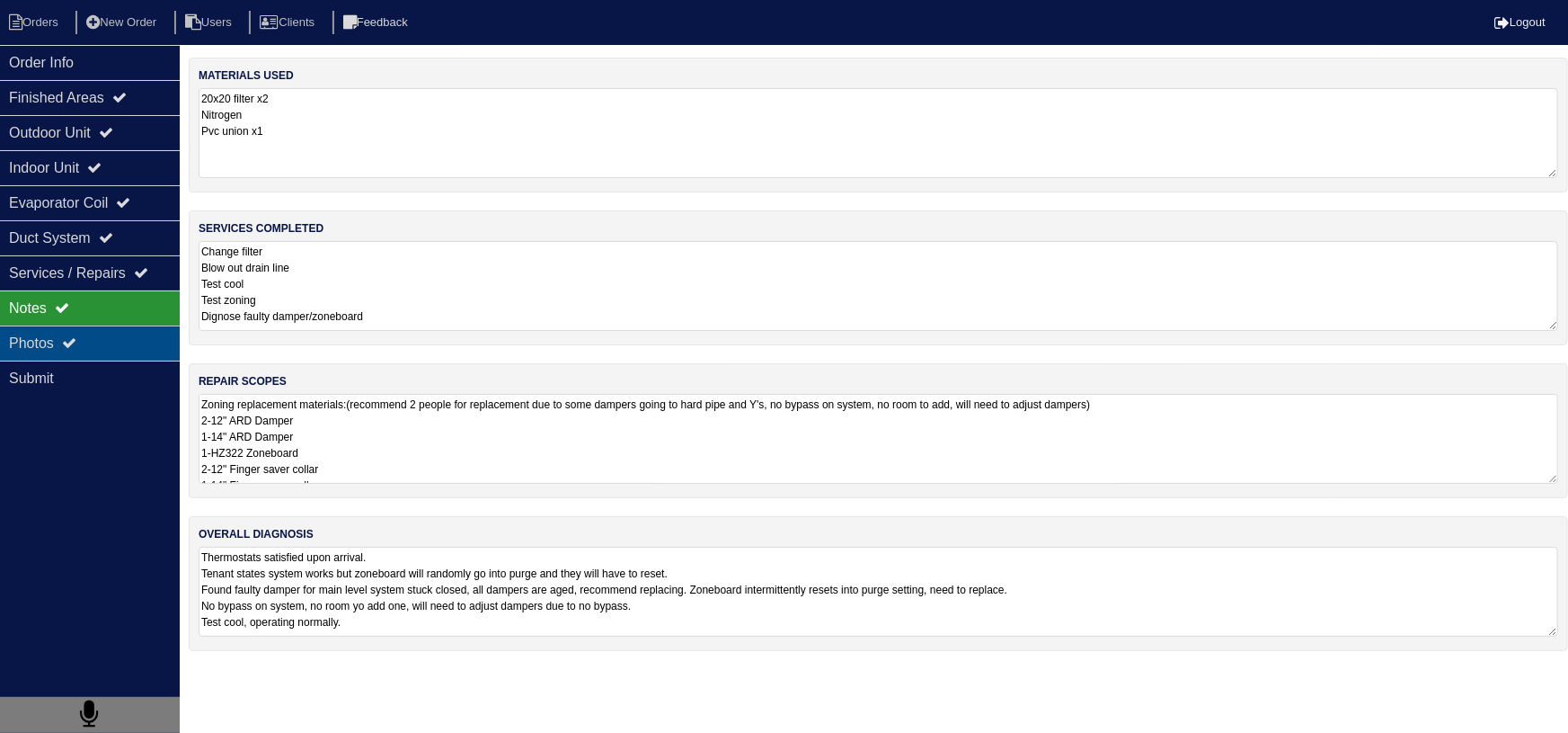
click at [143, 333] on div "Photos" at bounding box center [90, 343] width 180 height 35
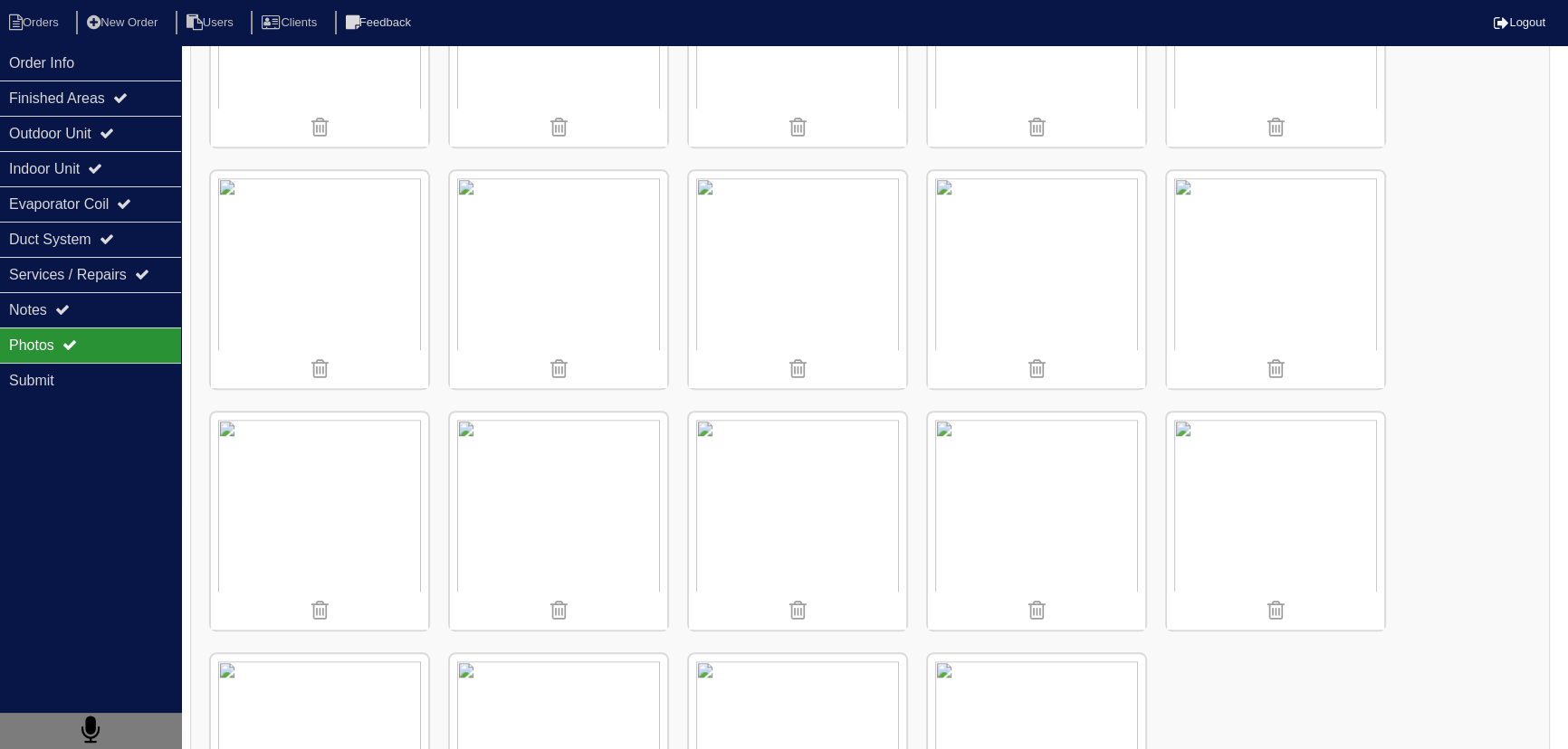
scroll to position [2009, 0]
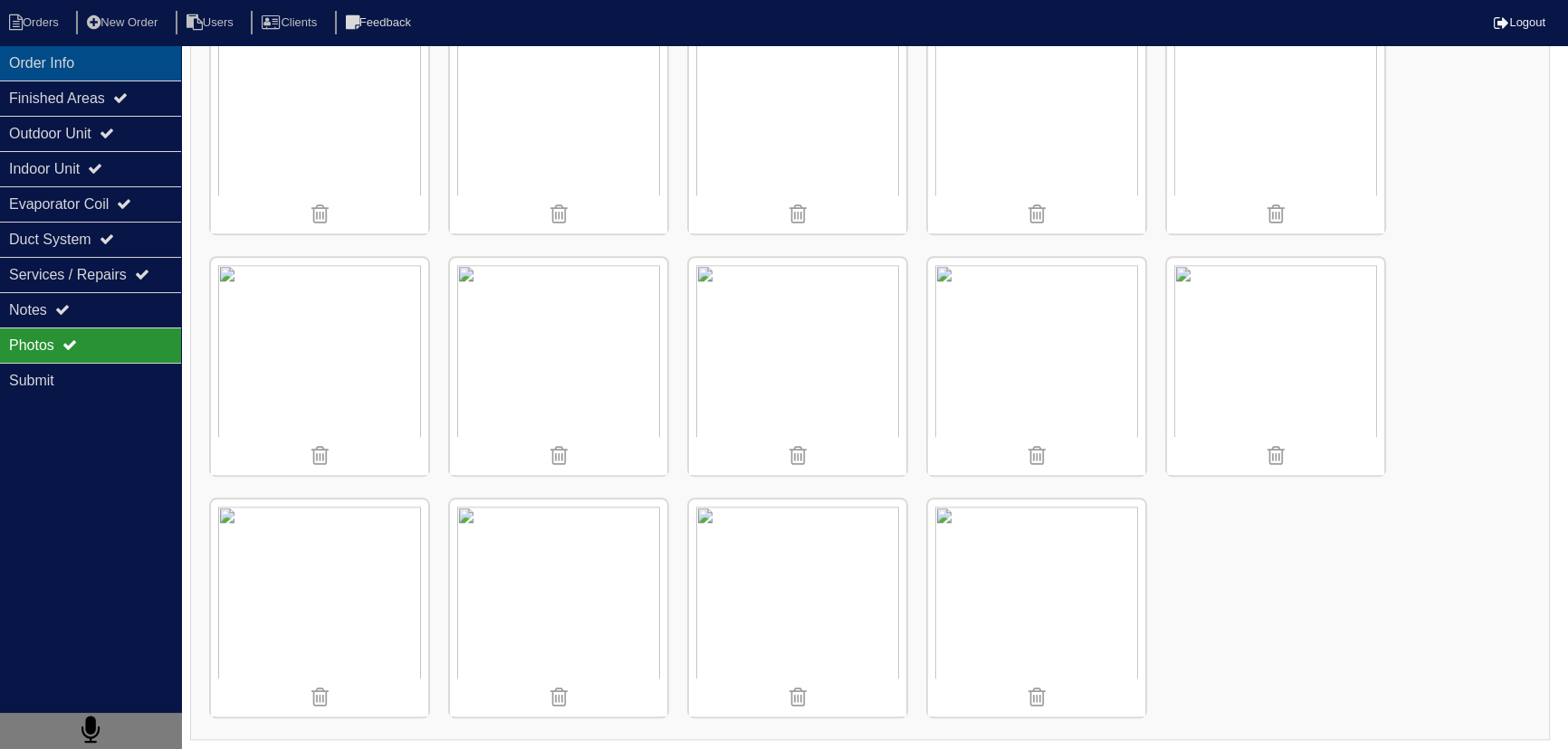
click at [113, 64] on div "Order Info" at bounding box center [91, 63] width 181 height 35
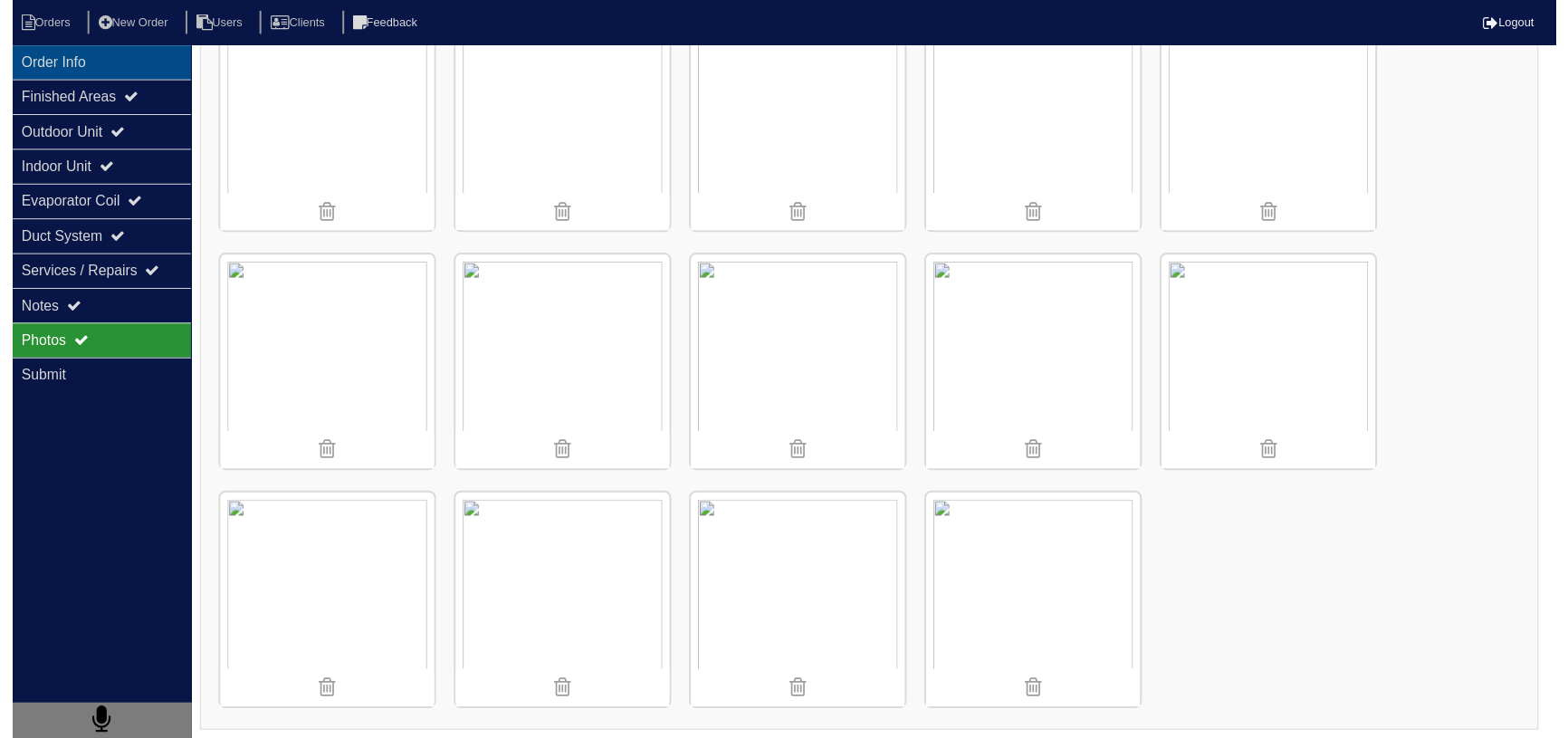
scroll to position [0, 0]
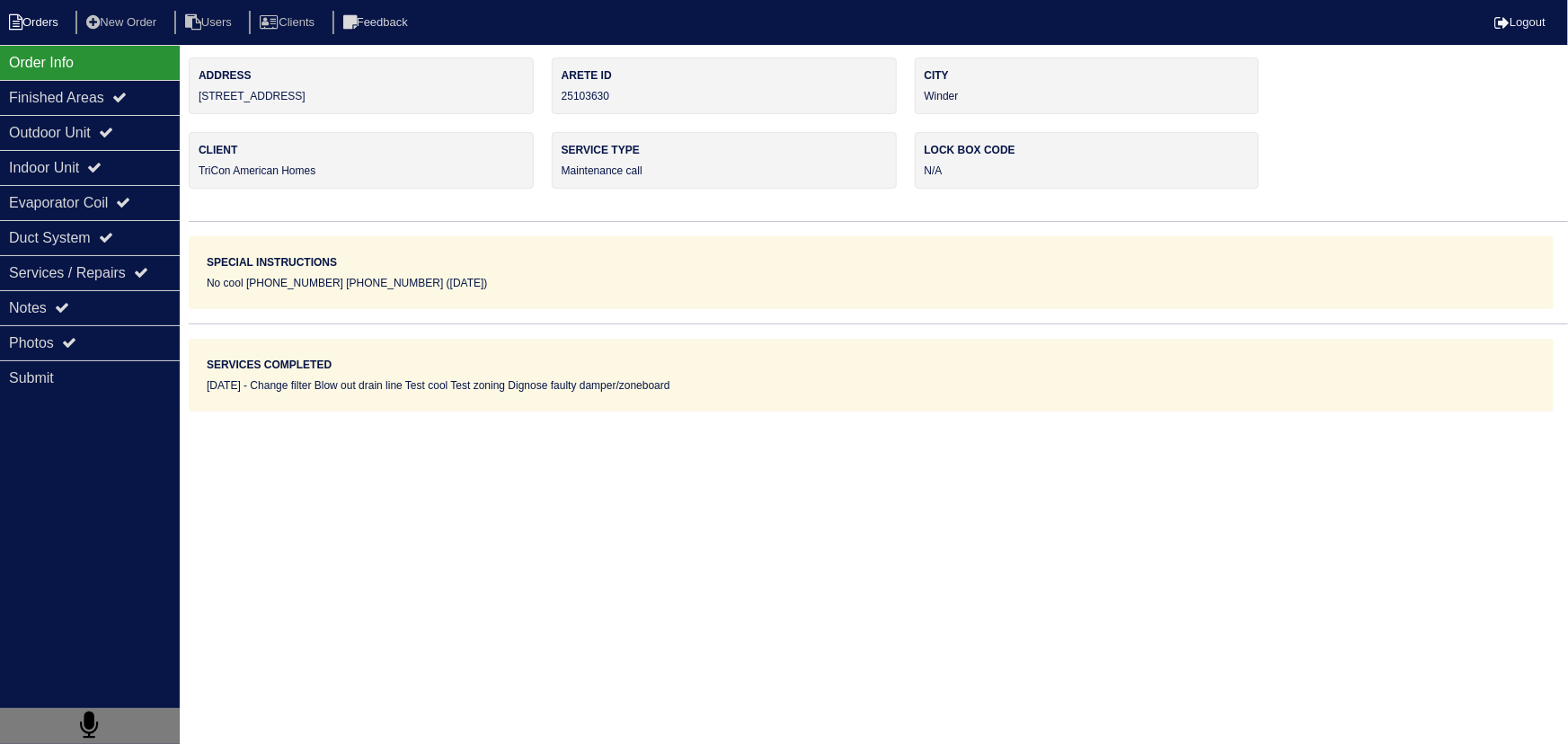
click at [33, 26] on li "Orders" at bounding box center [36, 23] width 73 height 24
select select "15"
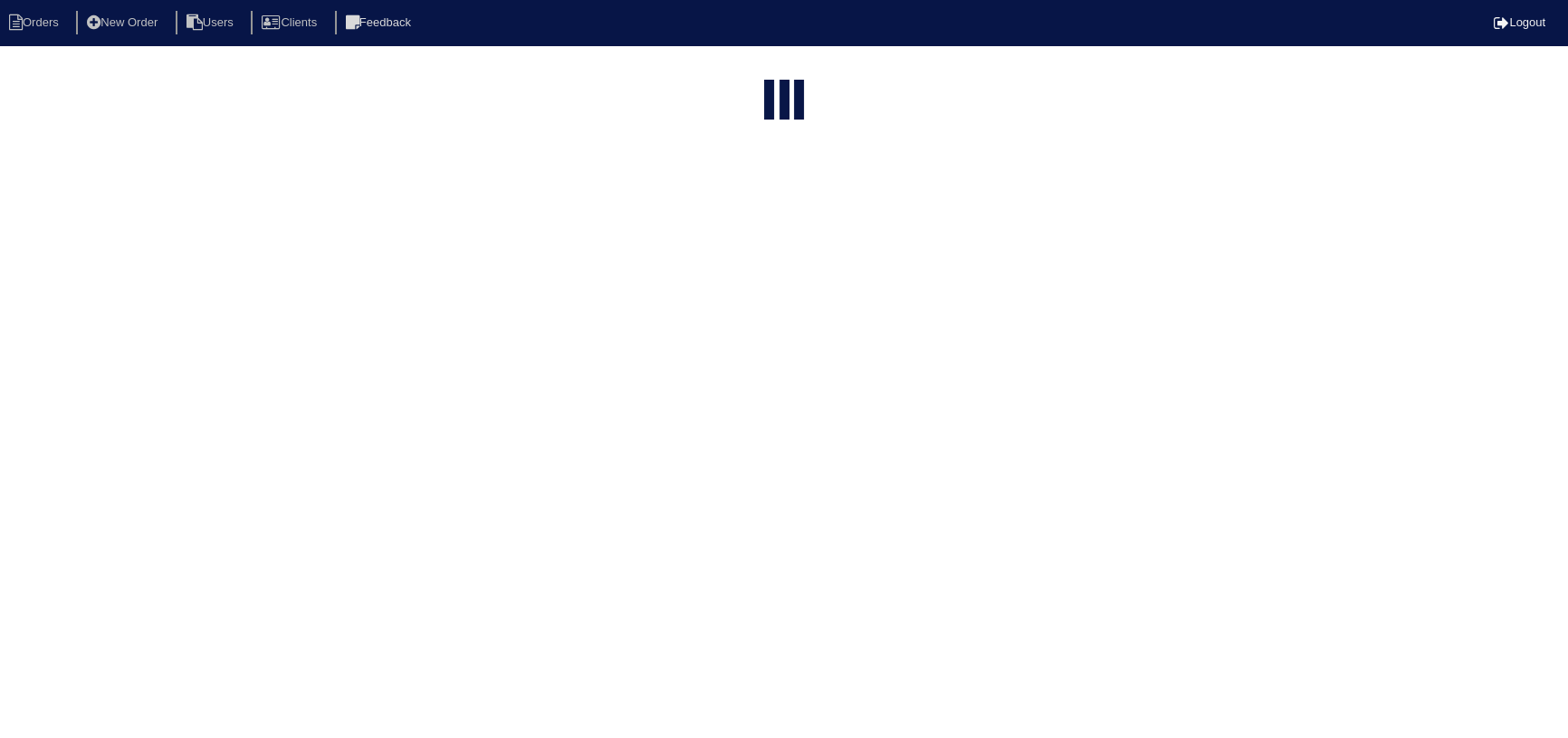
select select "maintenance call"
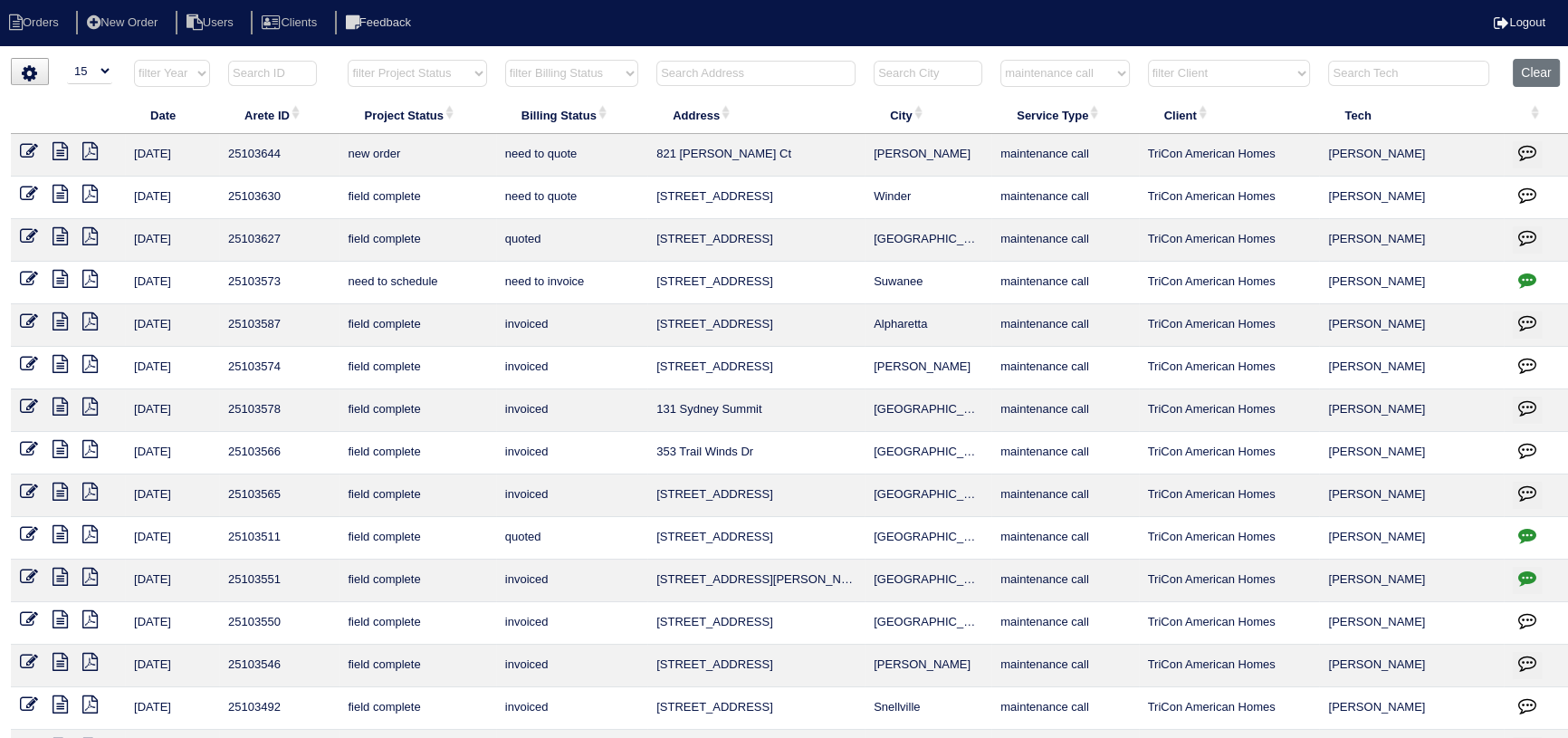
drag, startPoint x: 462, startPoint y: 73, endPoint x: 461, endPoint y: 85, distance: 12.0
click at [462, 73] on select "filter Project Status -- Any Project Status -- new order assigned in progress f…" at bounding box center [417, 73] width 139 height 27
click at [348, 60] on select "filter Project Status -- Any Project Status -- new order assigned in progress f…" at bounding box center [417, 73] width 139 height 27
select select "need to schedule"
select select "maintenance call"
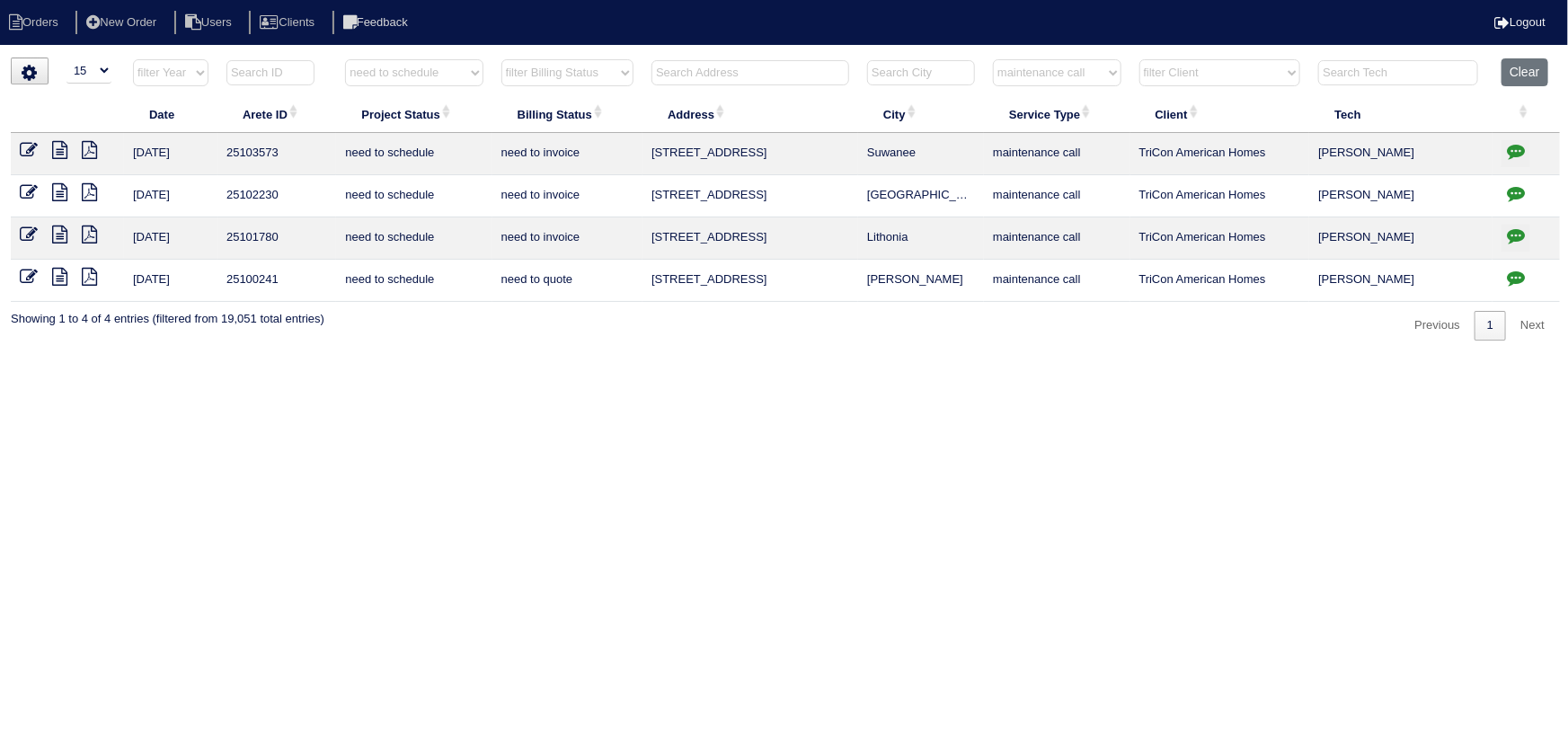
click at [1066, 78] on select "filter Service Type -- Any Service Type -- initial service basic service mainte…" at bounding box center [1057, 73] width 128 height 27
select select
click at [994, 60] on select "filter Service Type -- Any Service Type -- initial service basic service mainte…" at bounding box center [1057, 73] width 128 height 27
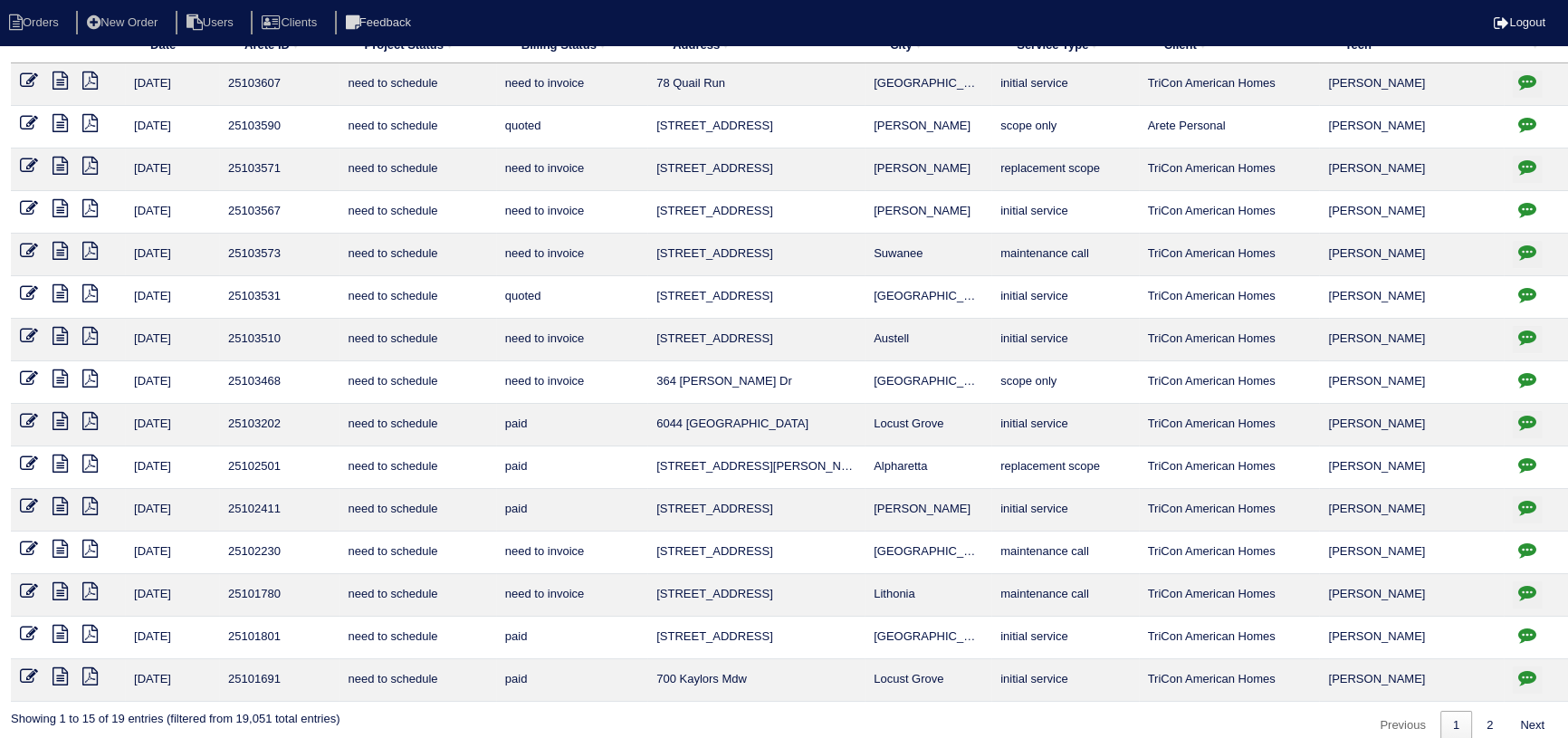
scroll to position [89, 0]
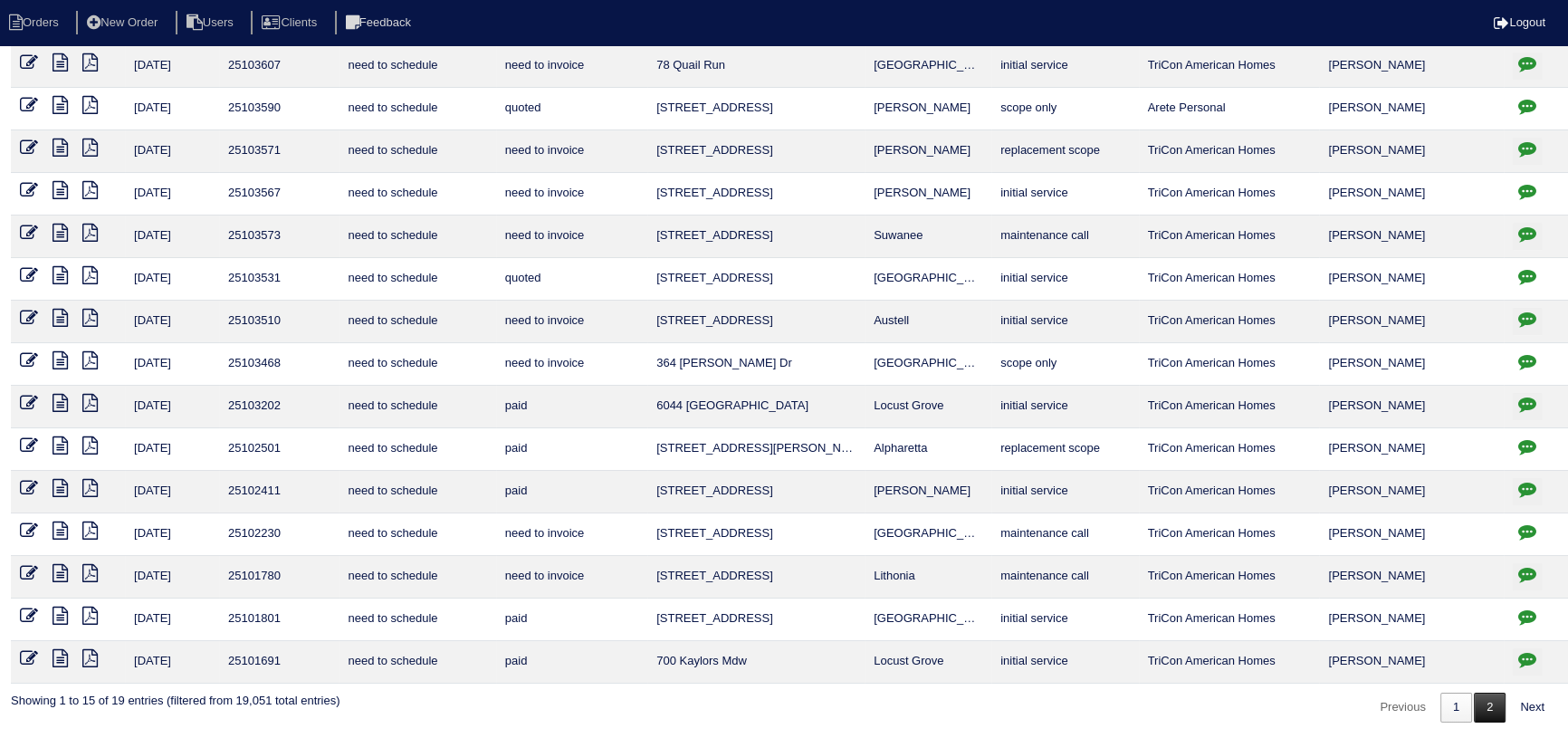
click at [1497, 705] on link "2" at bounding box center [1489, 707] width 31 height 30
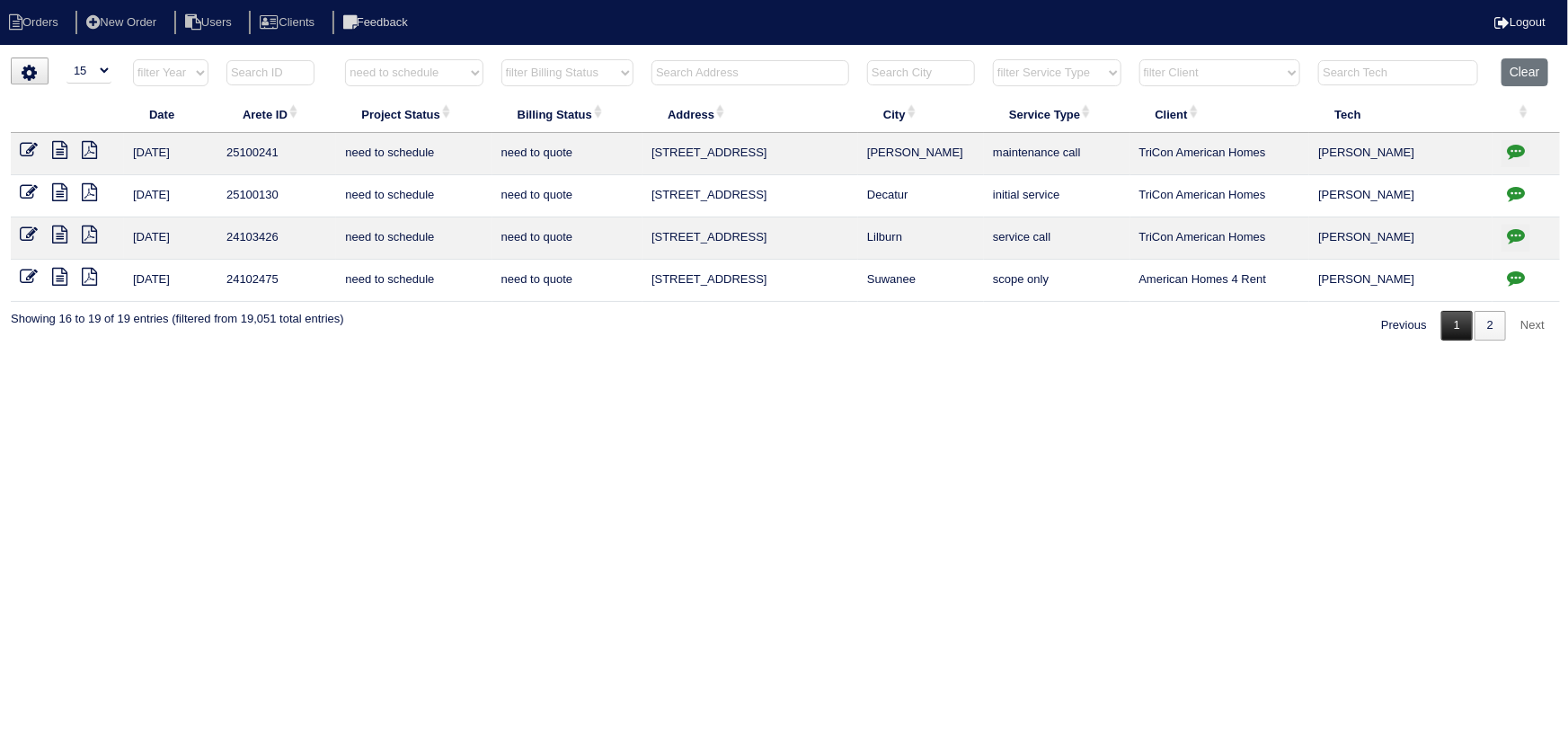
click at [1449, 333] on link "1" at bounding box center [1457, 326] width 31 height 29
select select "need to schedule"
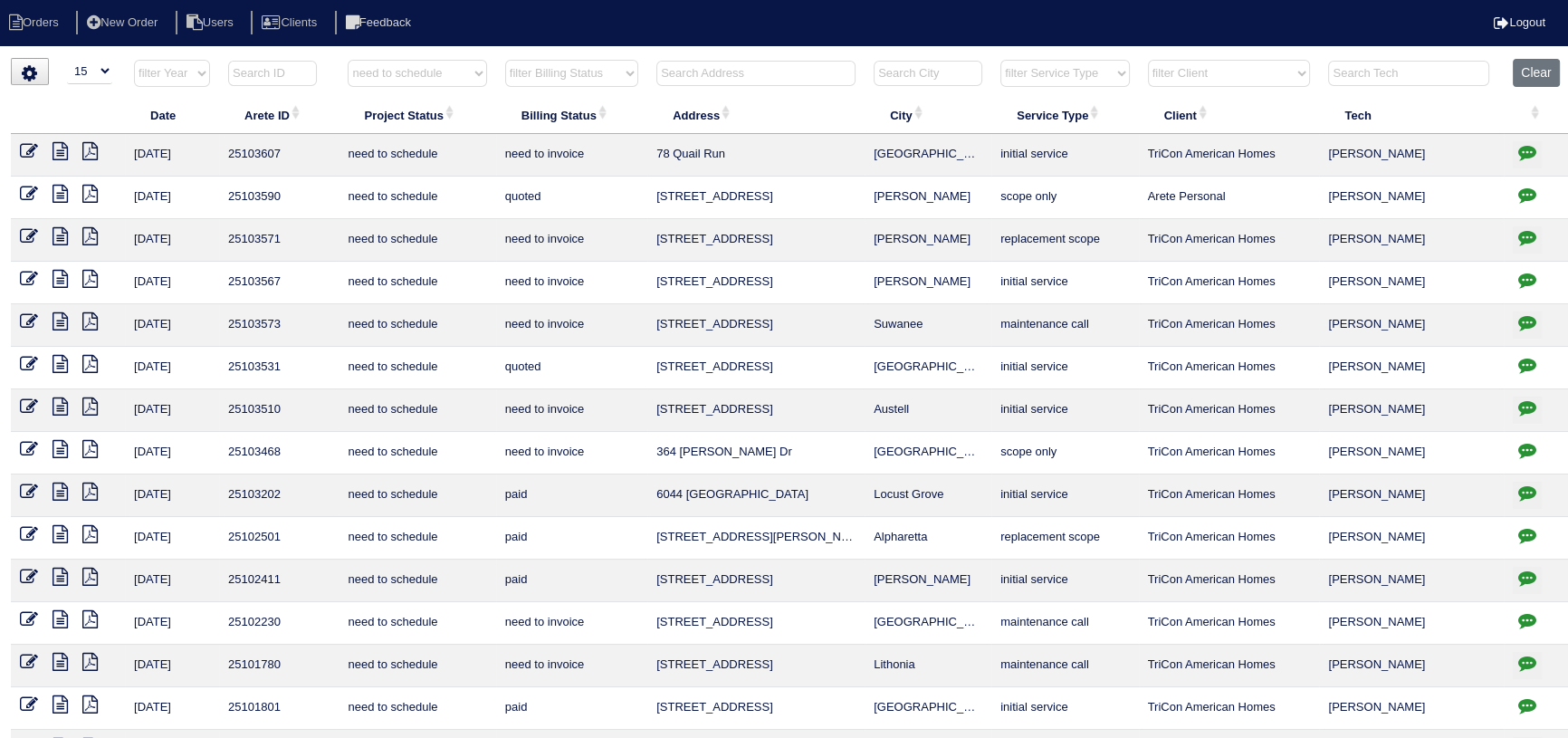
drag, startPoint x: 423, startPoint y: 64, endPoint x: 428, endPoint y: 84, distance: 20.6
click at [423, 64] on select "filter Project Status -- Any Project Status -- new order assigned in progress f…" at bounding box center [417, 73] width 139 height 27
select select
click at [348, 60] on select "filter Project Status -- Any Project Status -- new order assigned in progress f…" at bounding box center [417, 73] width 139 height 27
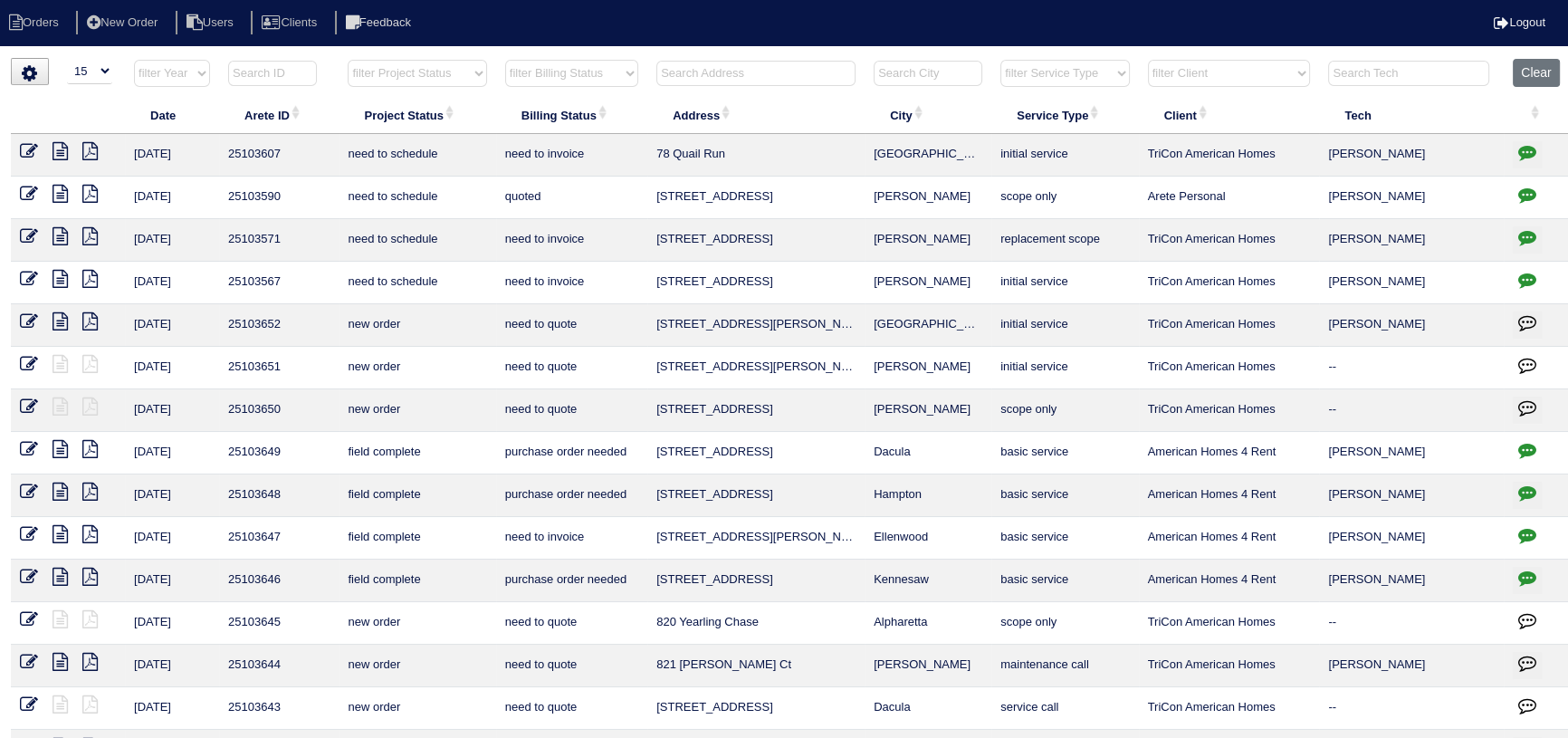
click at [1036, 65] on select "filter Service Type -- Any Service Type -- initial service basic service mainte…" at bounding box center [1065, 73] width 129 height 27
click at [1002, 60] on select "filter Service Type -- Any Service Type -- initial service basic service mainte…" at bounding box center [1065, 73] width 129 height 27
select select "service call"
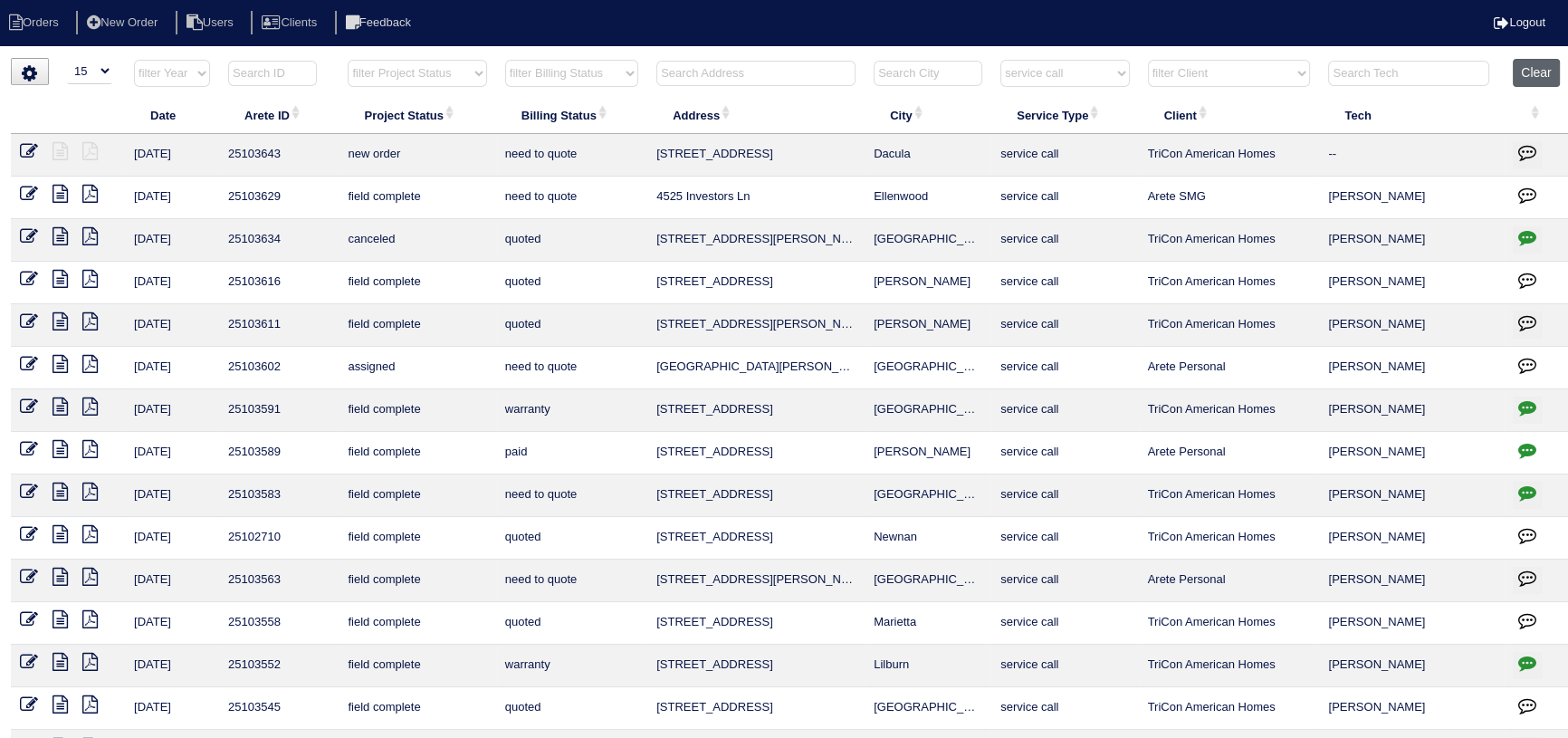
click at [1533, 73] on button "Clear" at bounding box center [1537, 73] width 46 height 28
select select
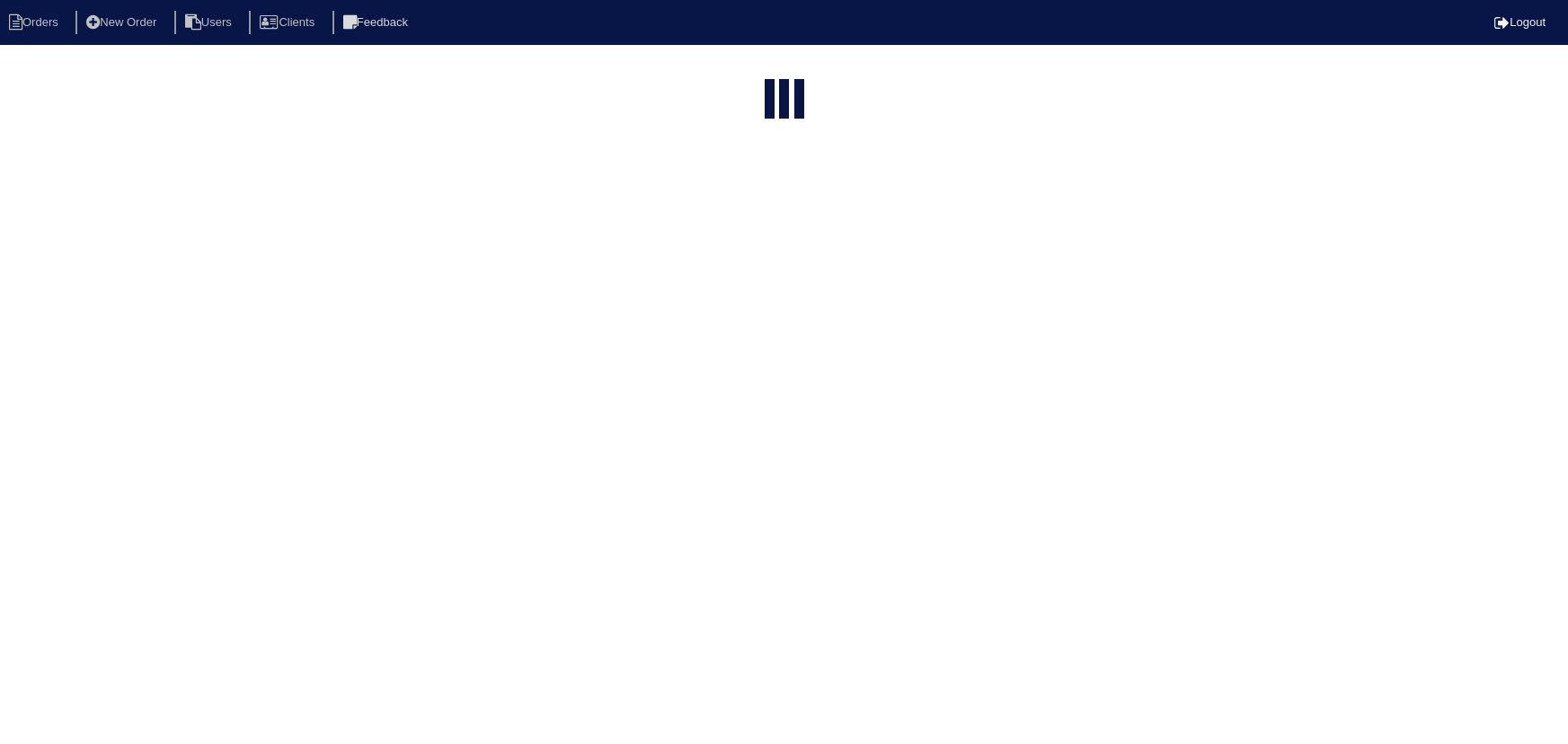
select select "15"
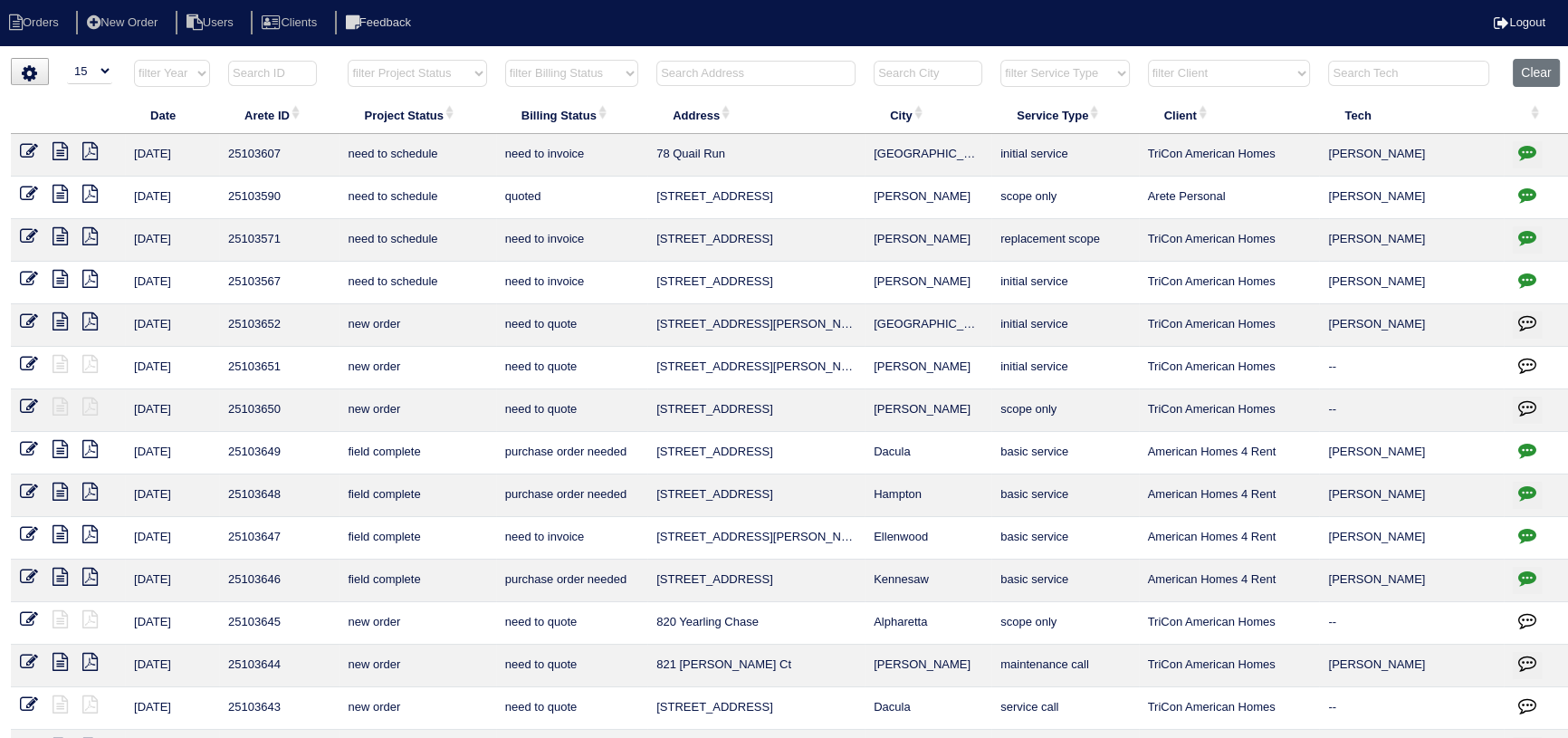
drag, startPoint x: 444, startPoint y: 57, endPoint x: 450, endPoint y: 69, distance: 13.4
click at [444, 58] on div "▼ 10 15 25 50 200 500 Search: Date Arete ID Project Status Billing Status Addre…" at bounding box center [784, 435] width 1547 height 753
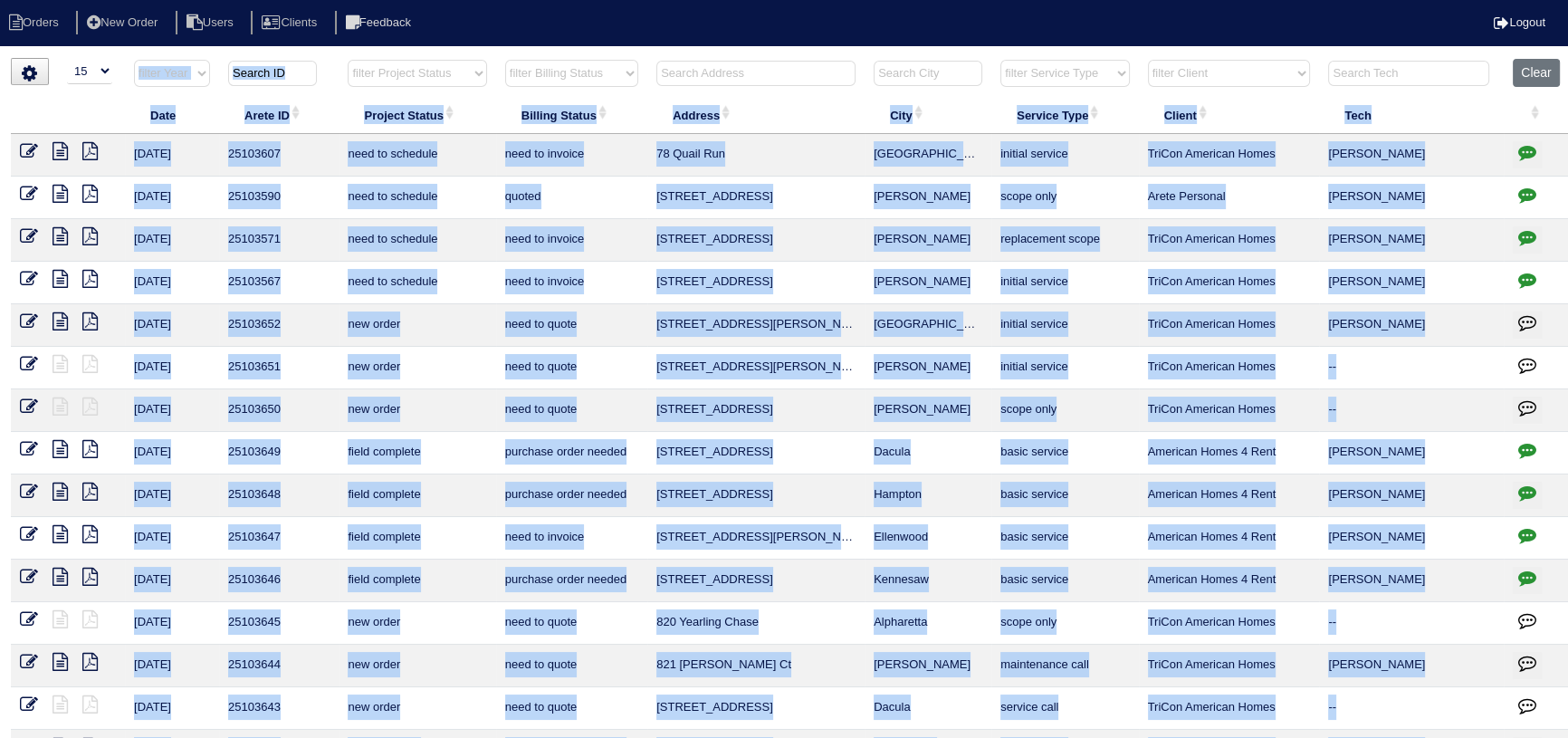
click at [474, 68] on select "filter Project Status -- Any Project Status -- new order assigned in progress f…" at bounding box center [417, 73] width 139 height 27
click at [454, 76] on select "filter Project Status -- Any Project Status -- new order assigned in progress f…" at bounding box center [417, 73] width 139 height 27
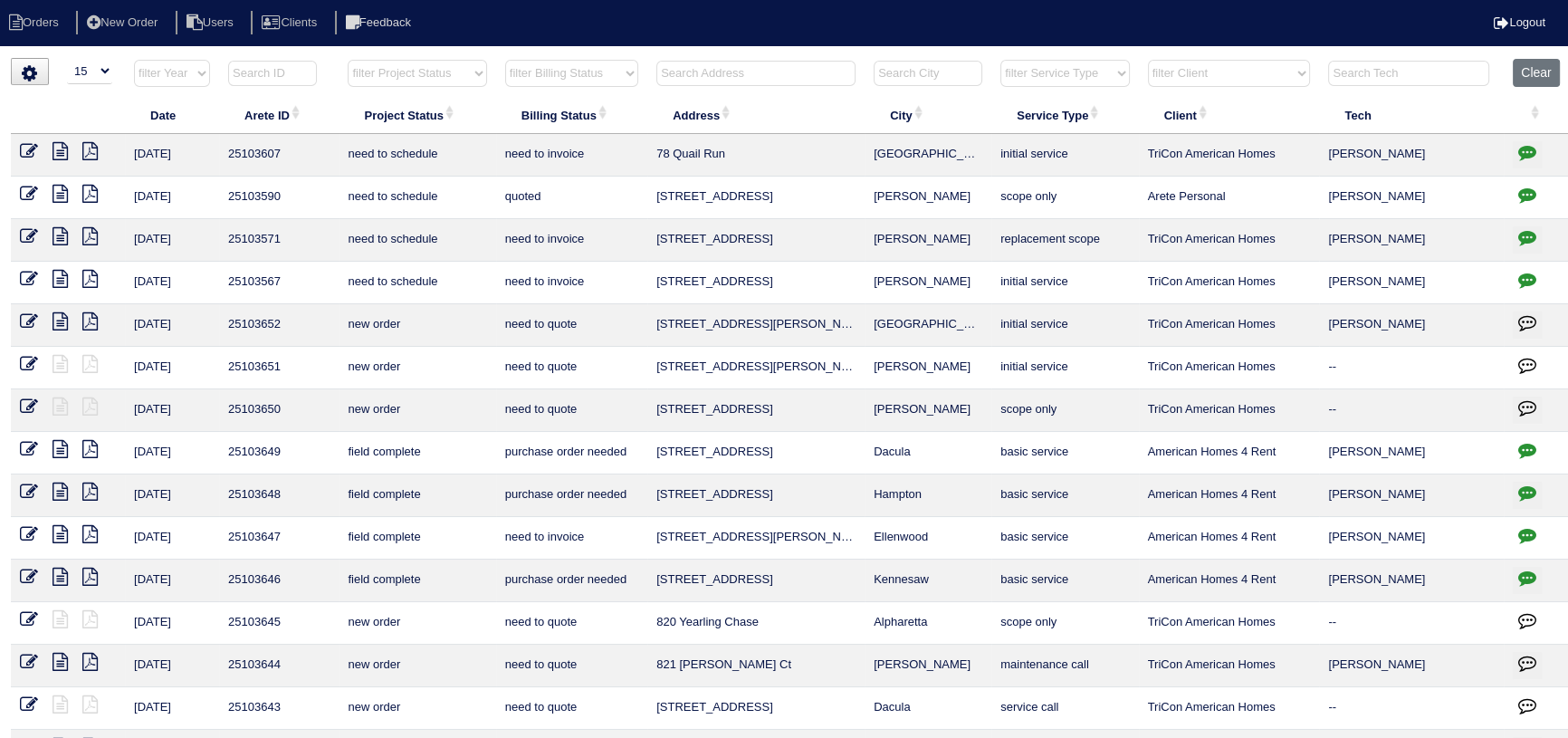
click at [426, 89] on th "filter Project Status -- Any Project Status -- new order assigned in progress f…" at bounding box center [416, 78] width 156 height 37
click at [431, 69] on select "filter Project Status -- Any Project Status -- new order assigned in progress f…" at bounding box center [417, 73] width 139 height 27
click at [348, 60] on select "filter Project Status -- Any Project Status -- new order assigned in progress f…" at bounding box center [417, 73] width 139 height 27
select select "new order"
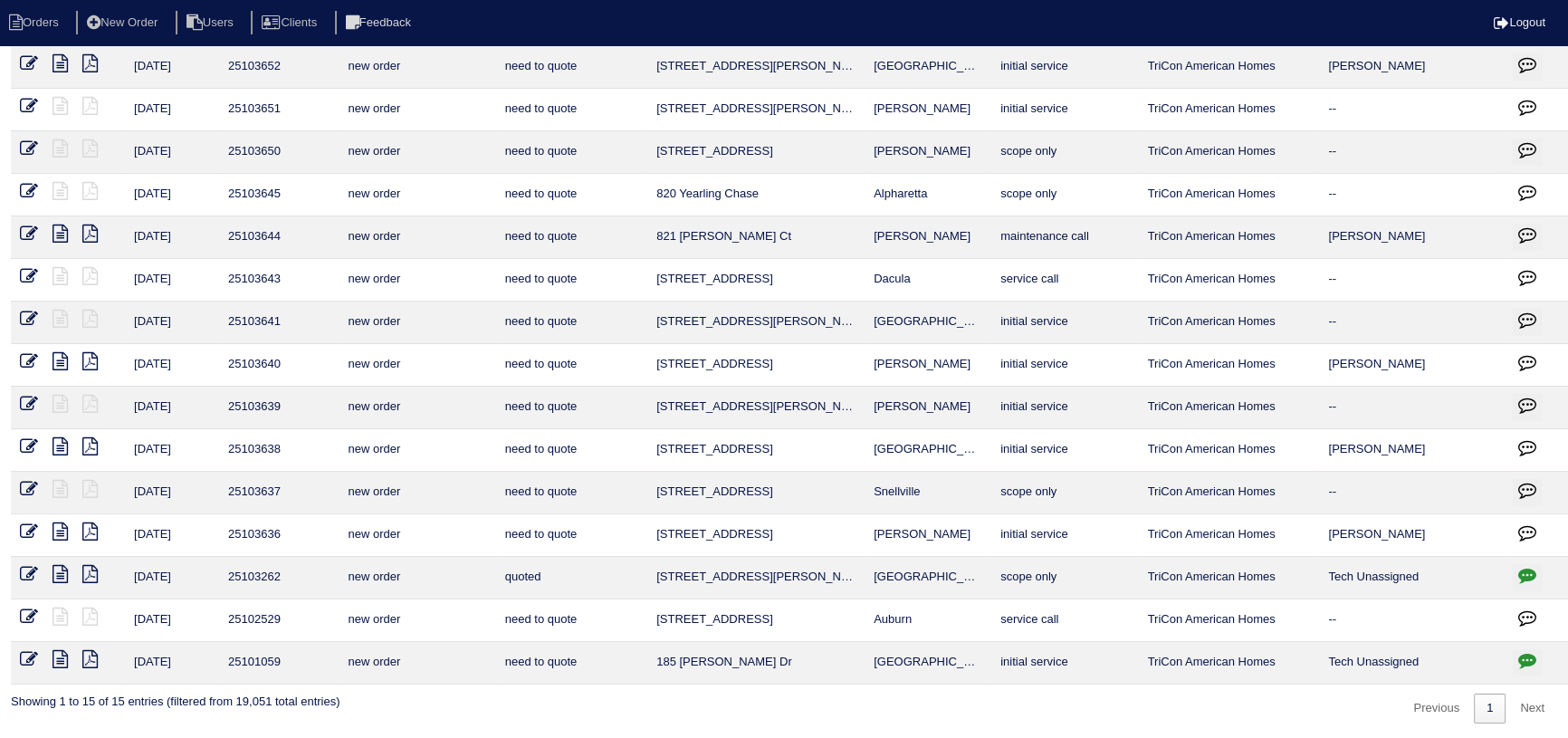
scroll to position [89, 0]
click at [1528, 707] on link "Next" at bounding box center [1533, 707] width 50 height 30
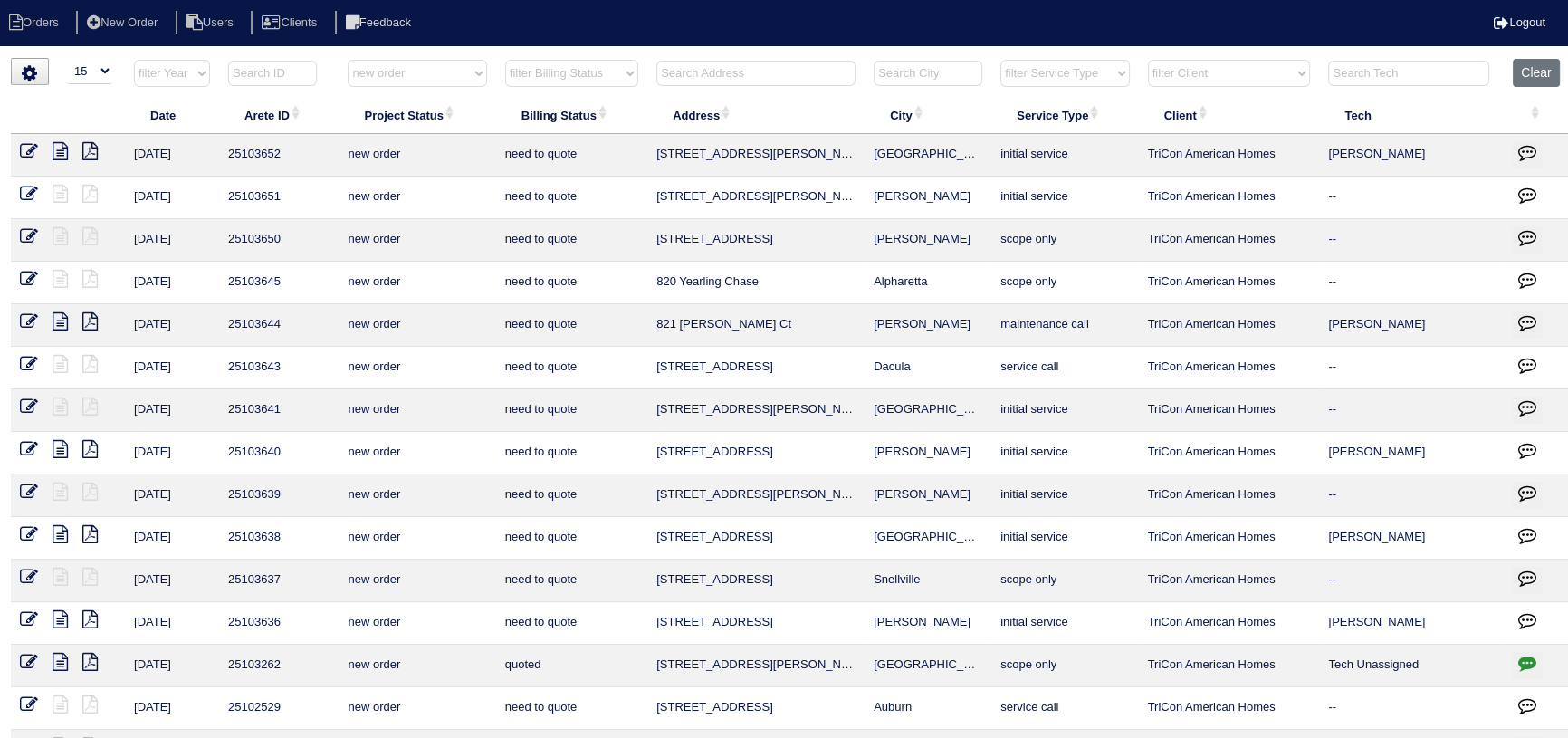
scroll to position [0, 0]
